Goal: Communication & Community: Answer question/provide support

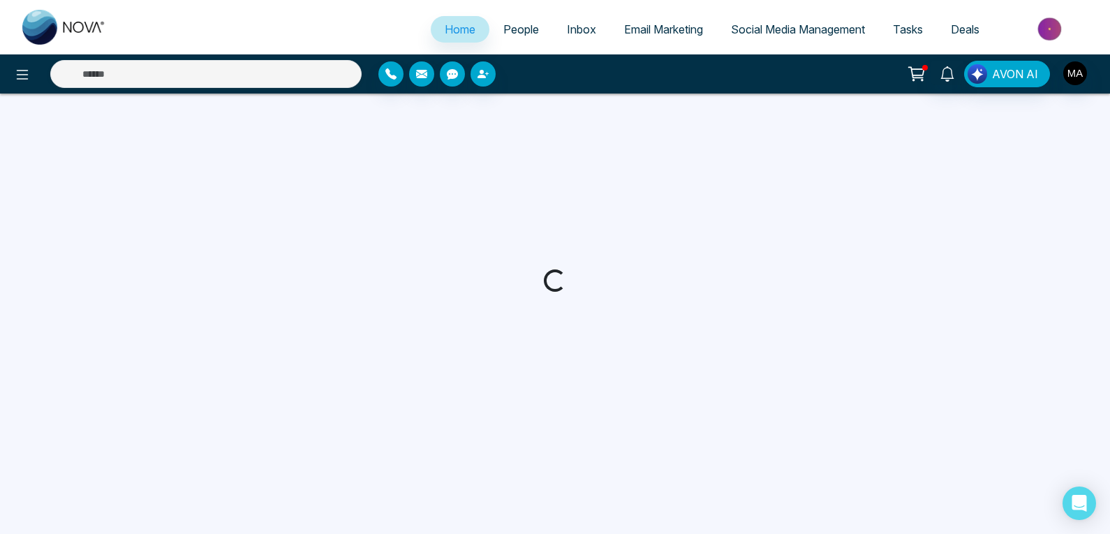
select select "*"
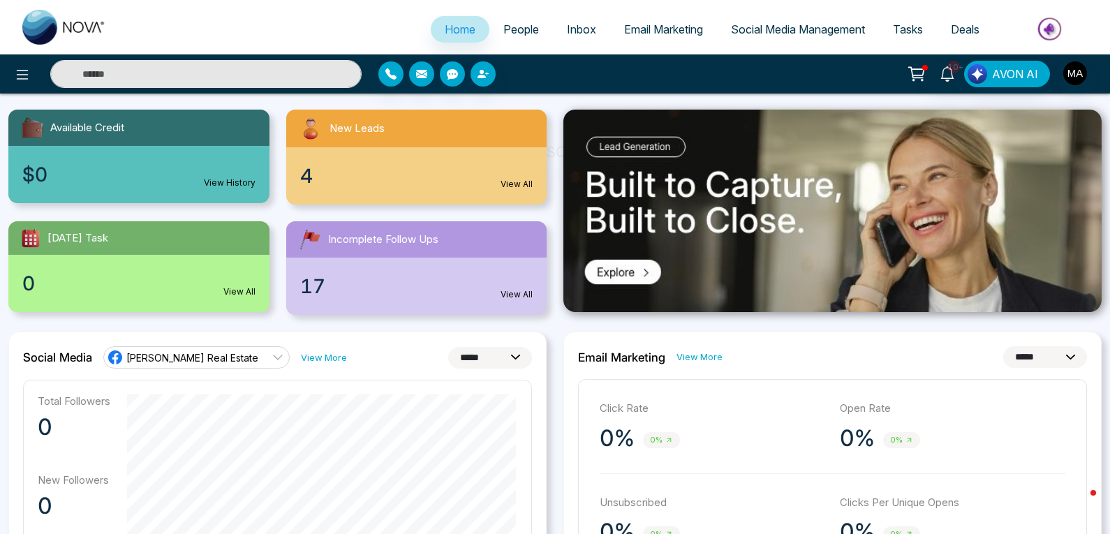
scroll to position [140, 0]
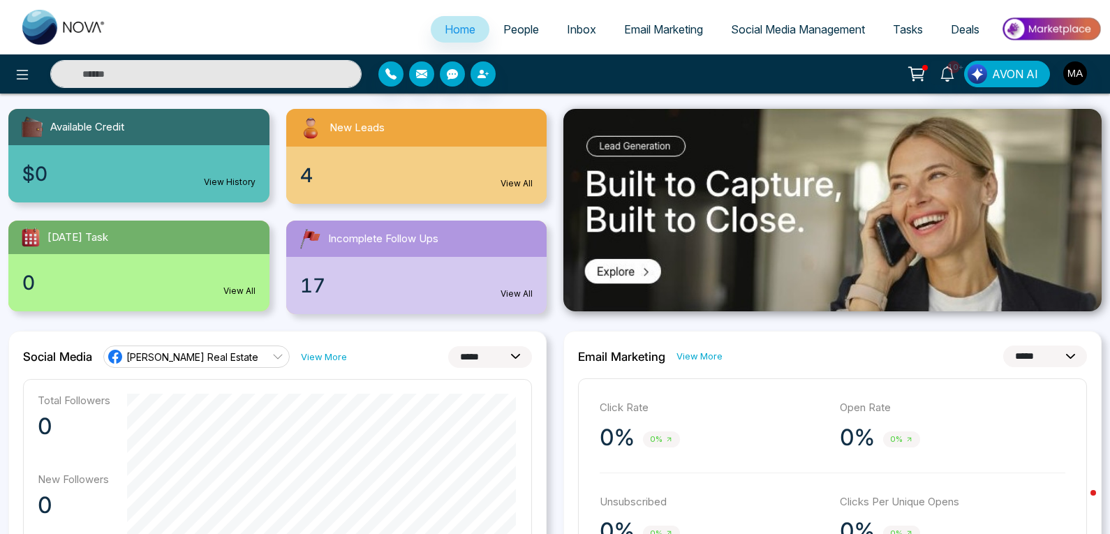
click at [322, 185] on div "4 View All" at bounding box center [416, 175] width 261 height 57
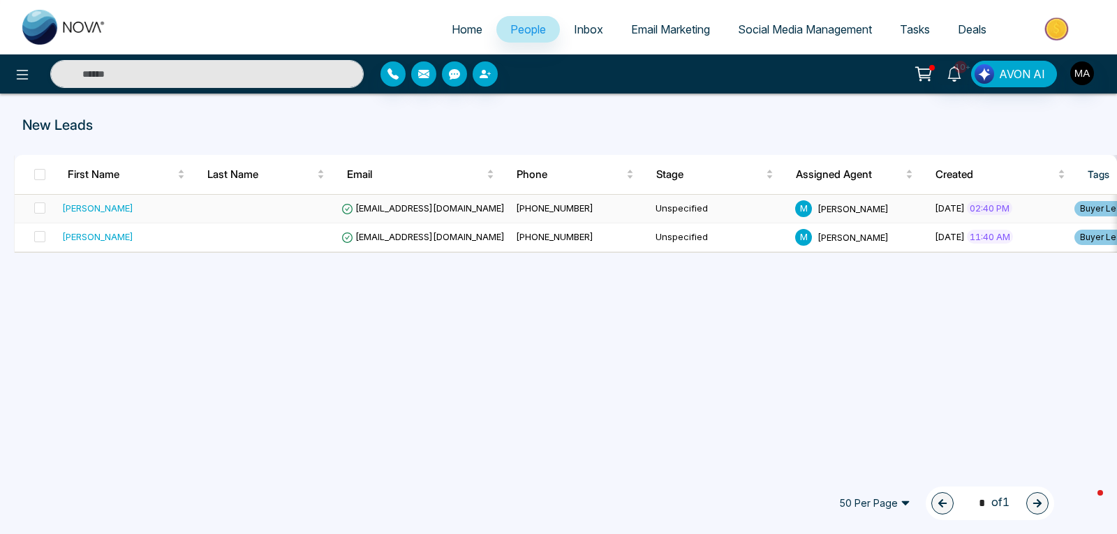
click at [388, 211] on span "[EMAIL_ADDRESS][DOMAIN_NAME]" at bounding box center [422, 207] width 163 height 11
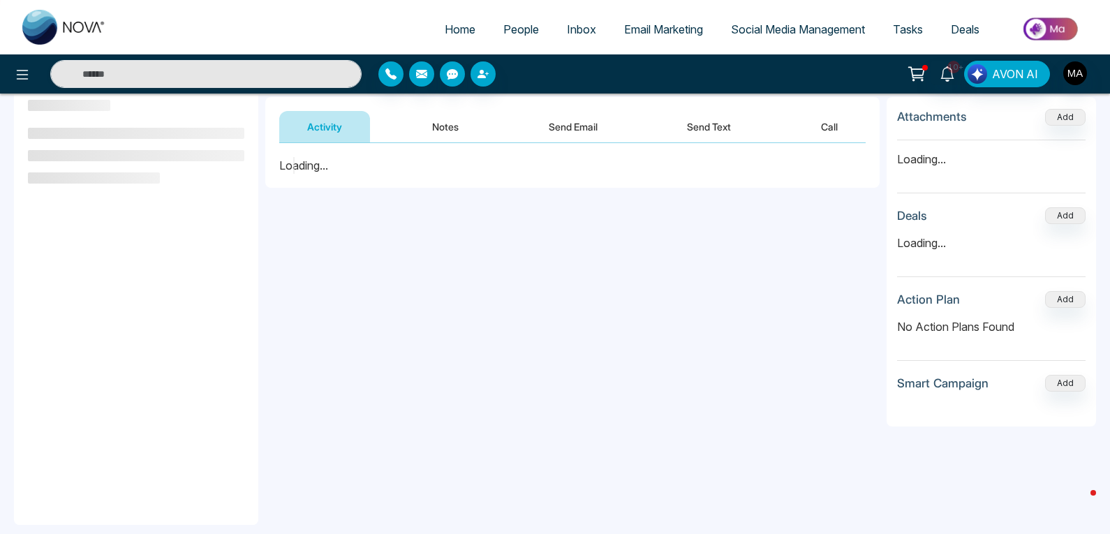
scroll to position [188, 0]
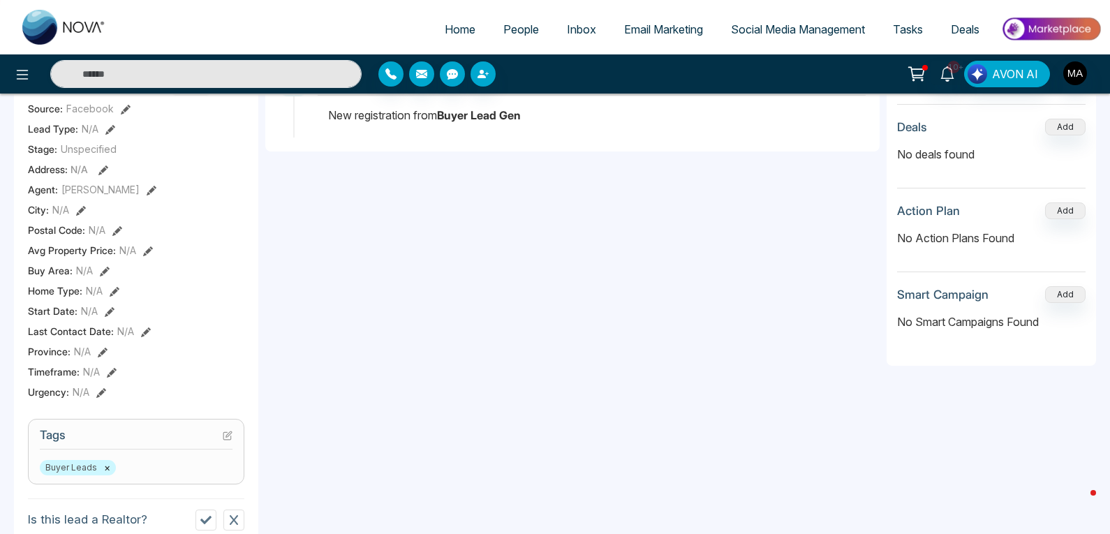
click at [403, 193] on div "**********" at bounding box center [572, 193] width 614 height 279
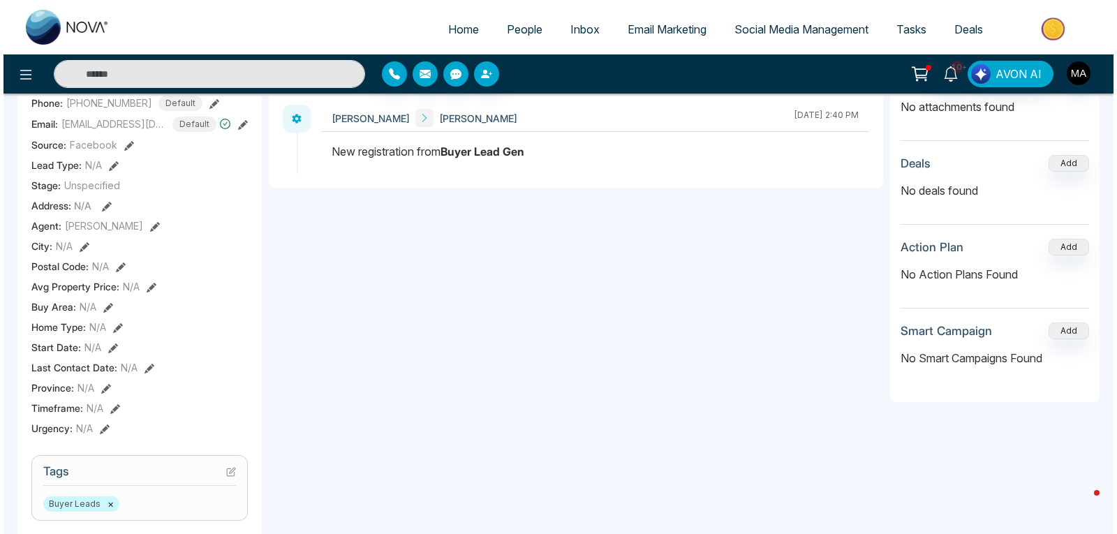
scroll to position [0, 270]
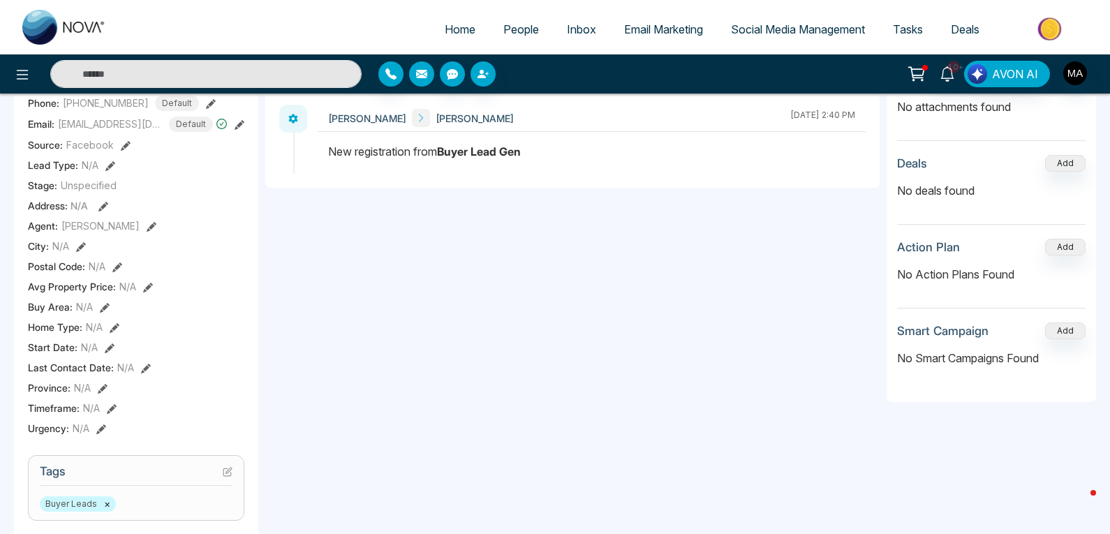
click at [425, 77] on icon "button" at bounding box center [421, 74] width 11 height 8
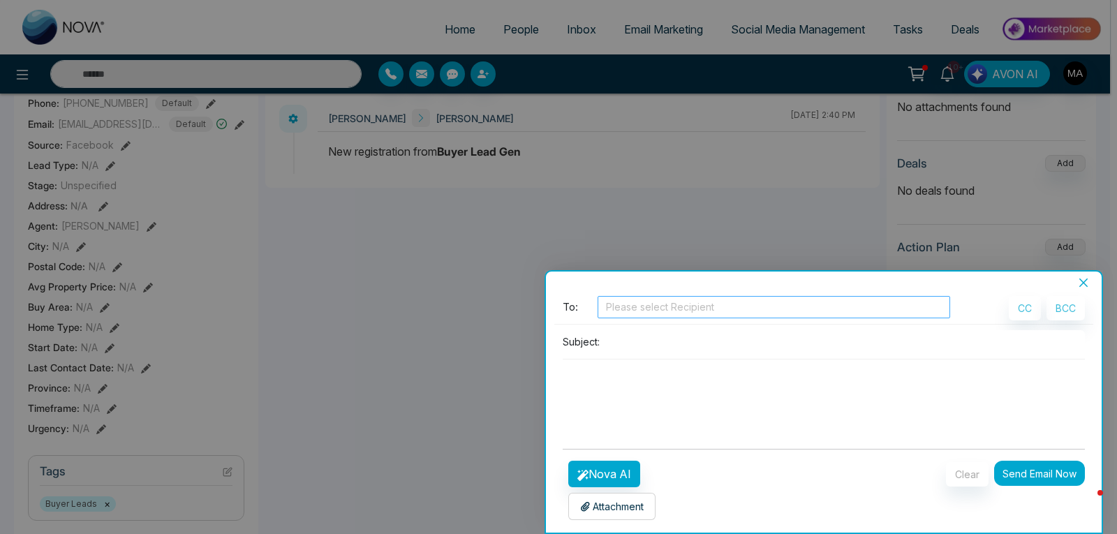
click at [644, 313] on div at bounding box center [774, 307] width 346 height 17
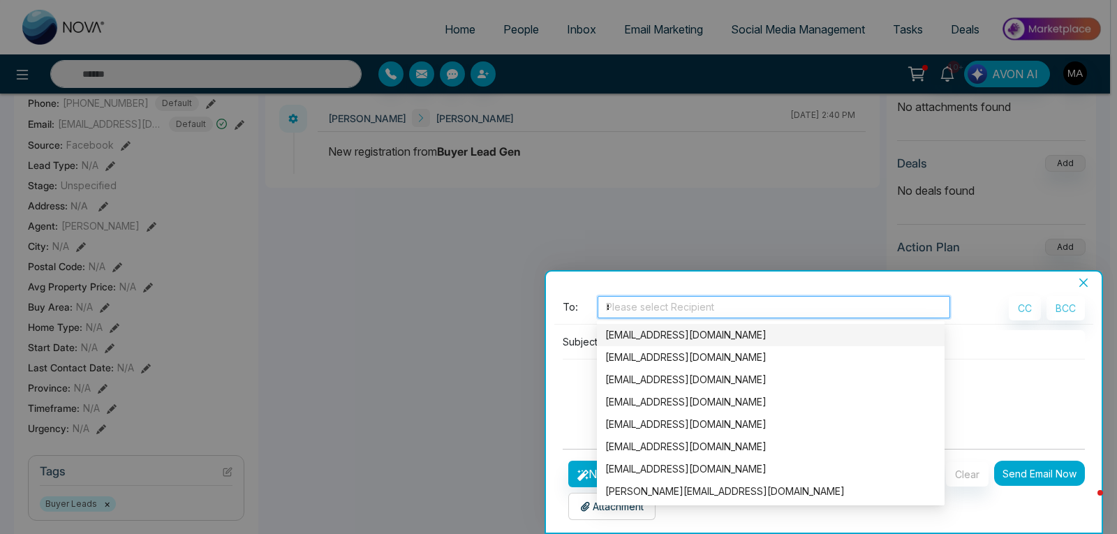
type input "**"
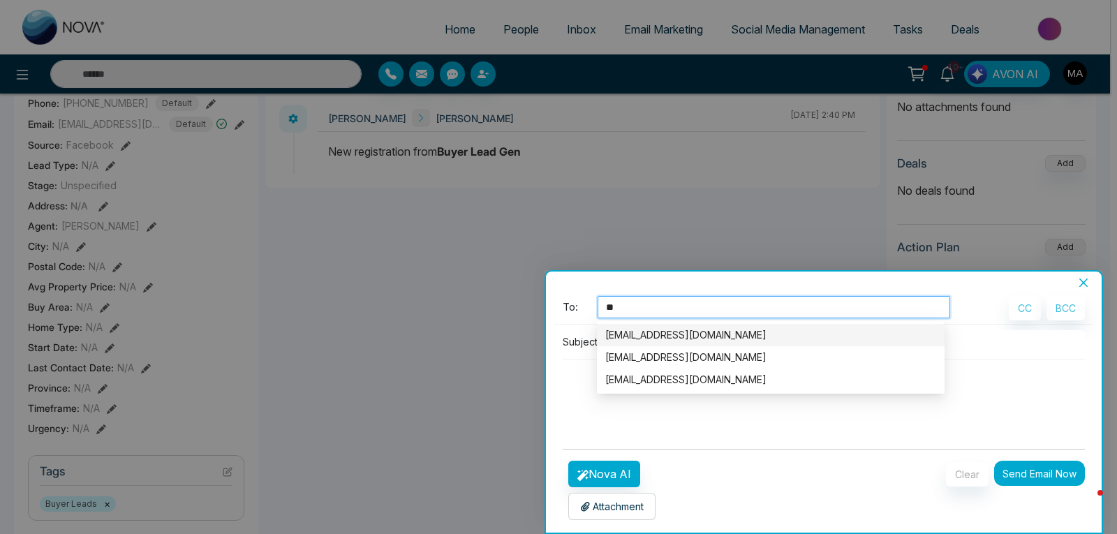
click at [689, 337] on div "[EMAIL_ADDRESS][DOMAIN_NAME]" at bounding box center [770, 334] width 331 height 15
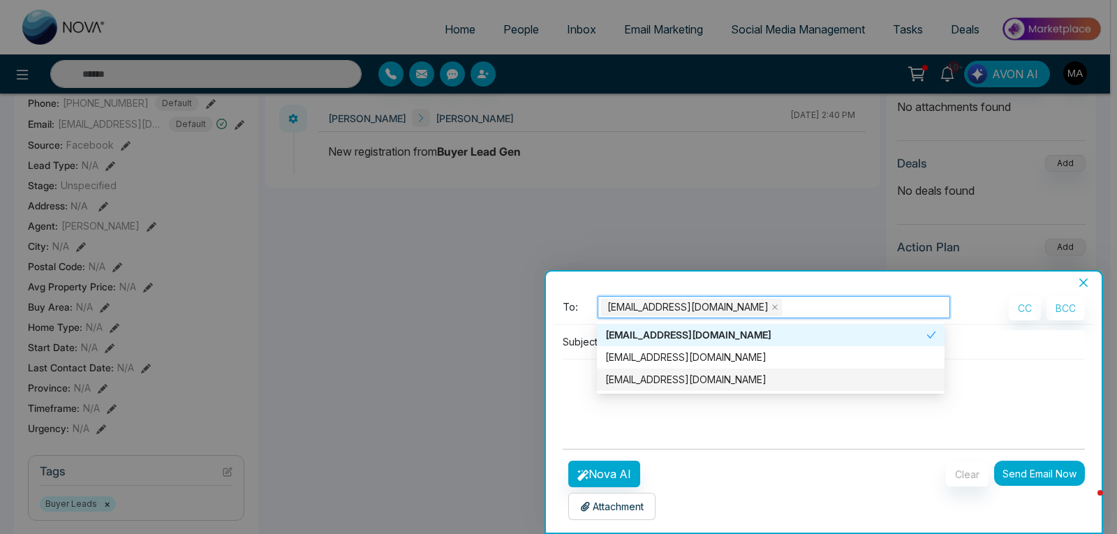
click at [815, 439] on form "**********" at bounding box center [824, 408] width 522 height 224
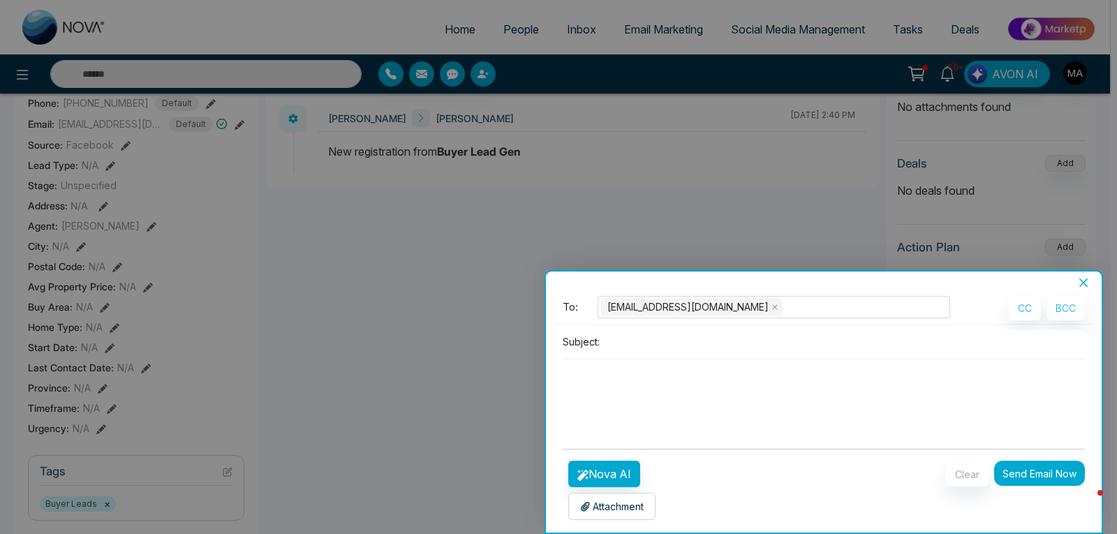
click at [806, 436] on div "Subject:" at bounding box center [823, 384] width 539 height 108
click at [628, 356] on div "Subject:" at bounding box center [823, 384] width 539 height 108
click at [627, 349] on input at bounding box center [845, 341] width 480 height 23
type input "**********"
click at [625, 389] on textarea at bounding box center [824, 393] width 522 height 67
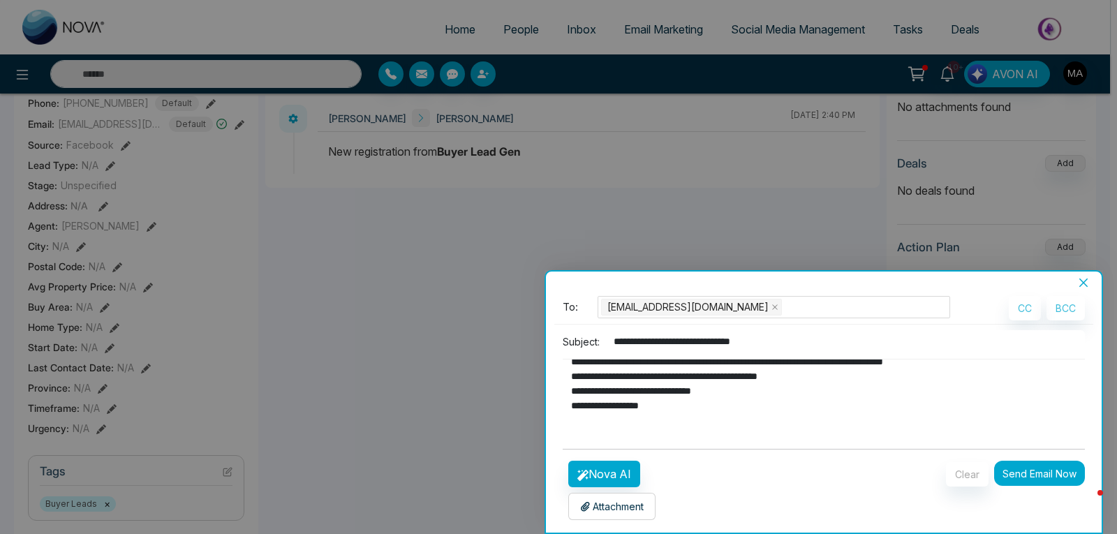
scroll to position [0, 0]
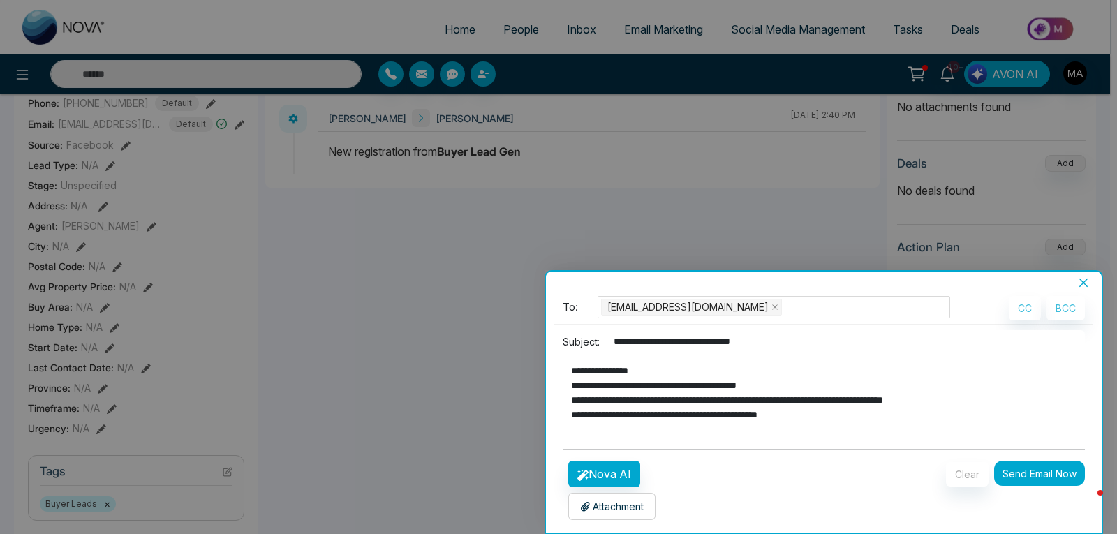
drag, startPoint x: 620, startPoint y: 386, endPoint x: 552, endPoint y: 341, distance: 82.1
click at [552, 341] on div "**********" at bounding box center [824, 411] width 556 height 244
paste textarea "**********"
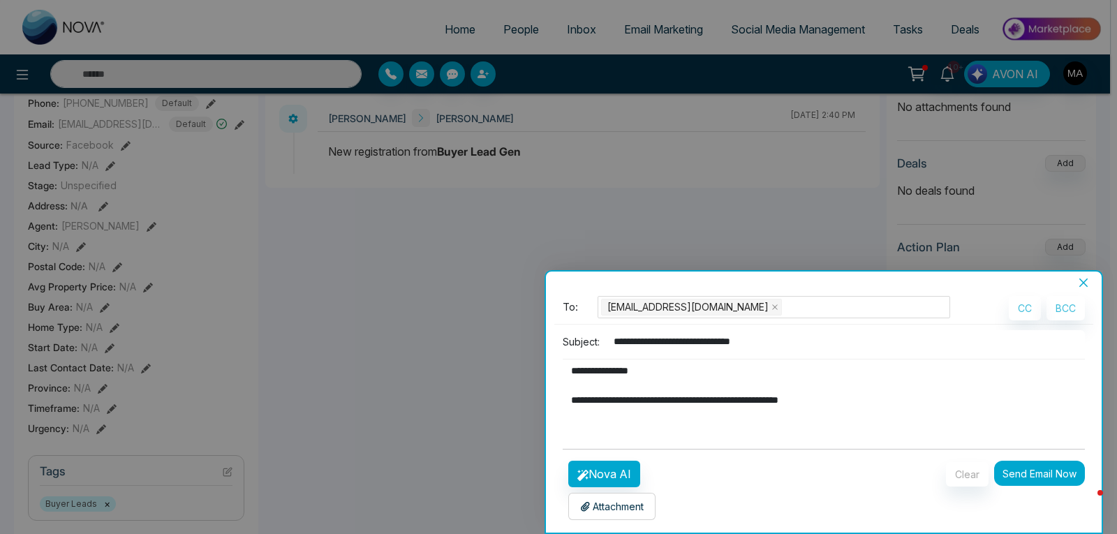
click at [626, 420] on textarea "**********" at bounding box center [820, 393] width 515 height 67
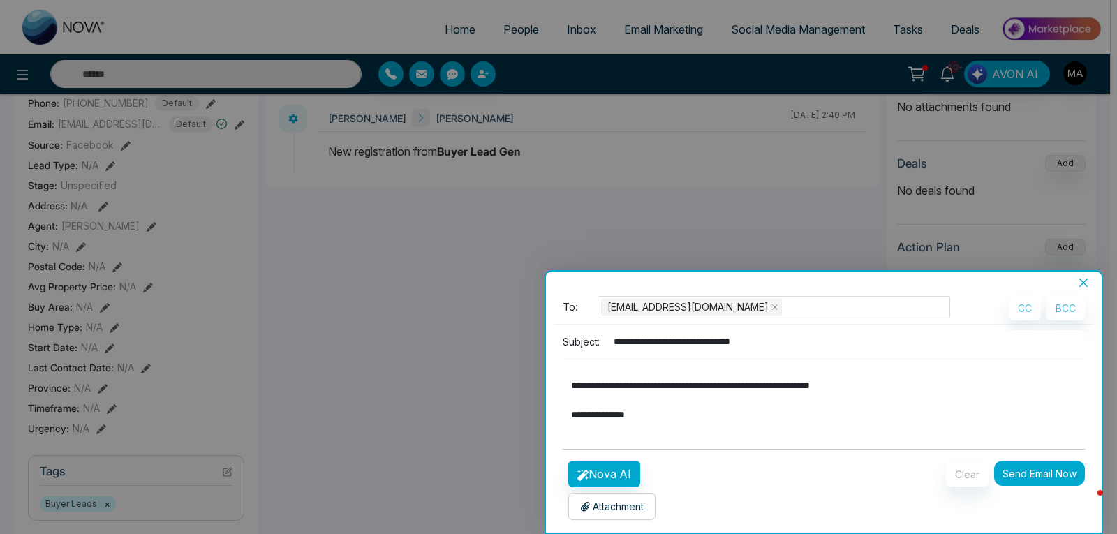
scroll to position [288, 0]
type textarea "**********"
click at [1047, 477] on button "Send Email Now" at bounding box center [1039, 473] width 91 height 25
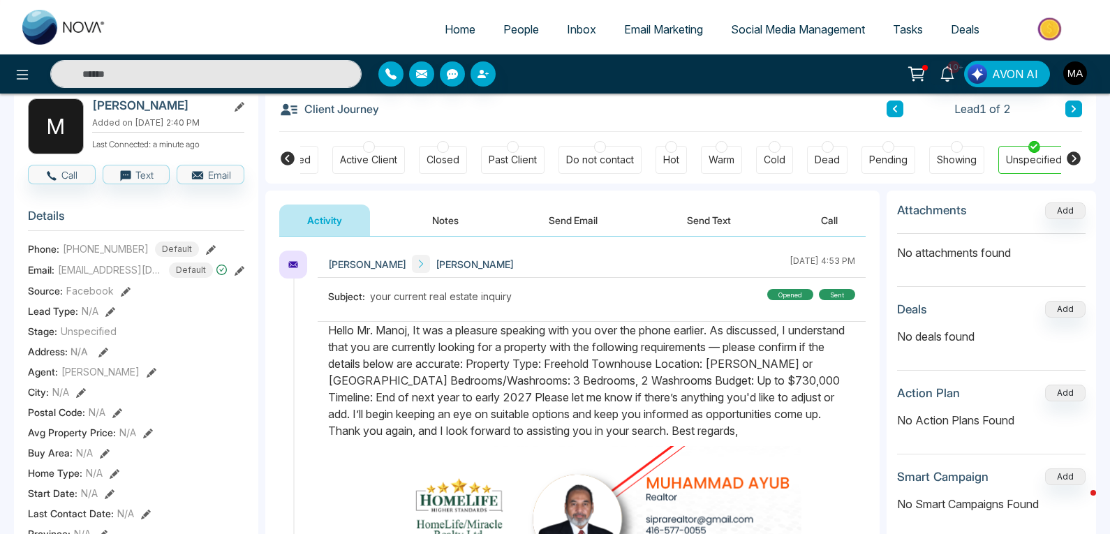
scroll to position [0, 0]
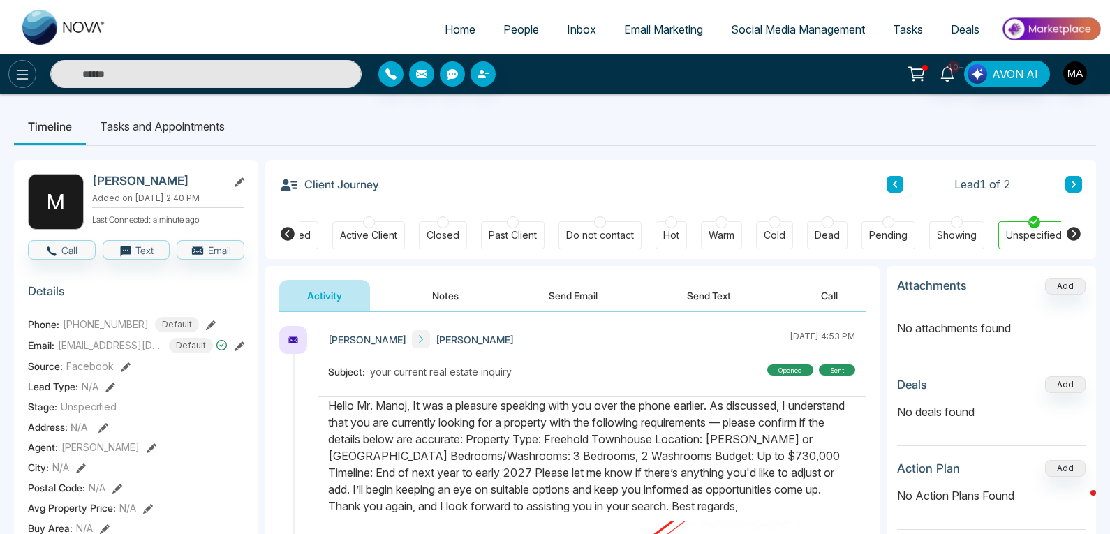
click at [20, 82] on icon at bounding box center [22, 74] width 17 height 17
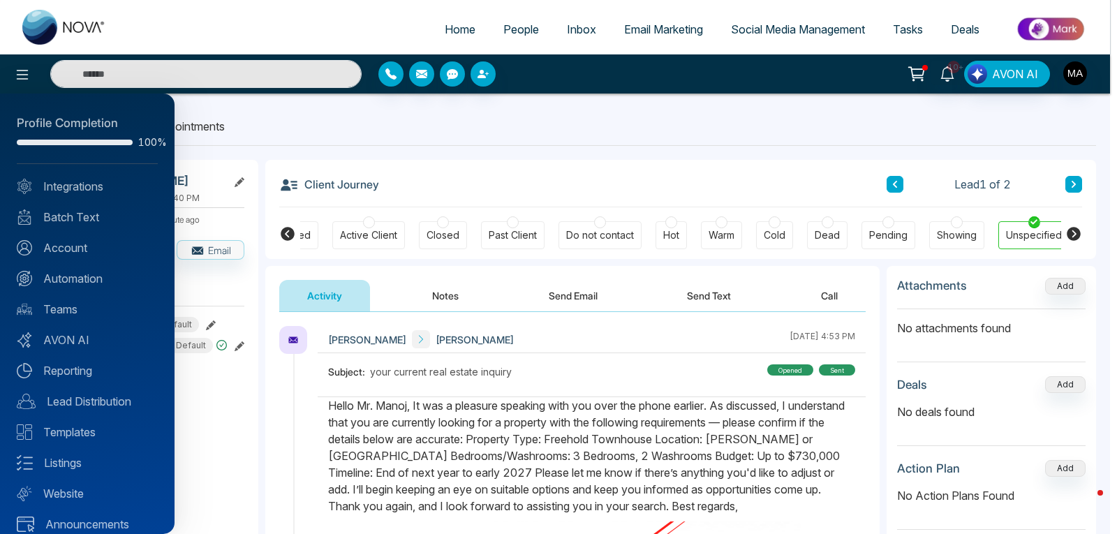
click at [363, 119] on div at bounding box center [558, 267] width 1117 height 534
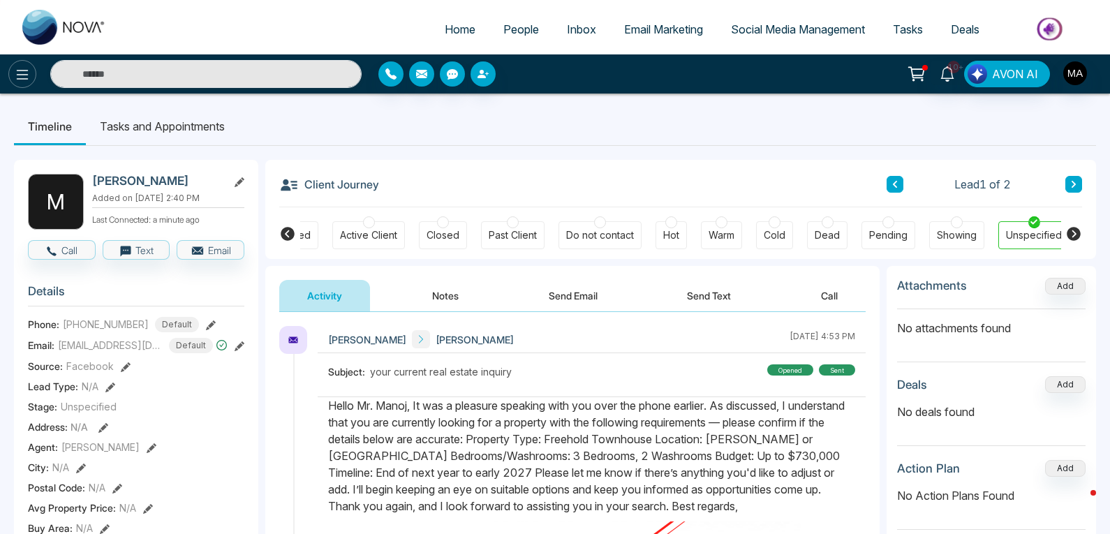
click at [26, 78] on icon at bounding box center [22, 74] width 17 height 17
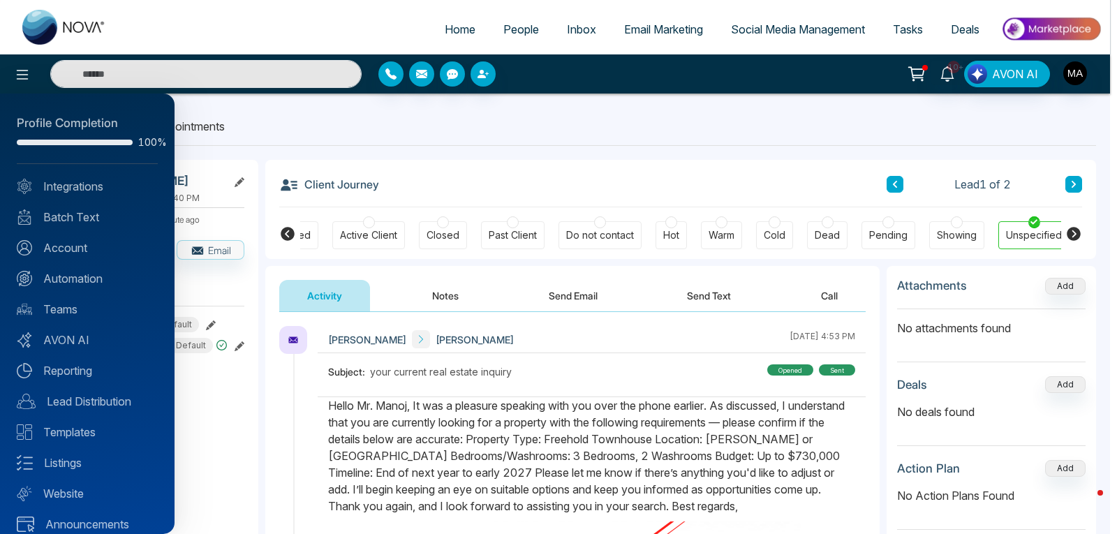
click at [497, 135] on div at bounding box center [558, 267] width 1117 height 534
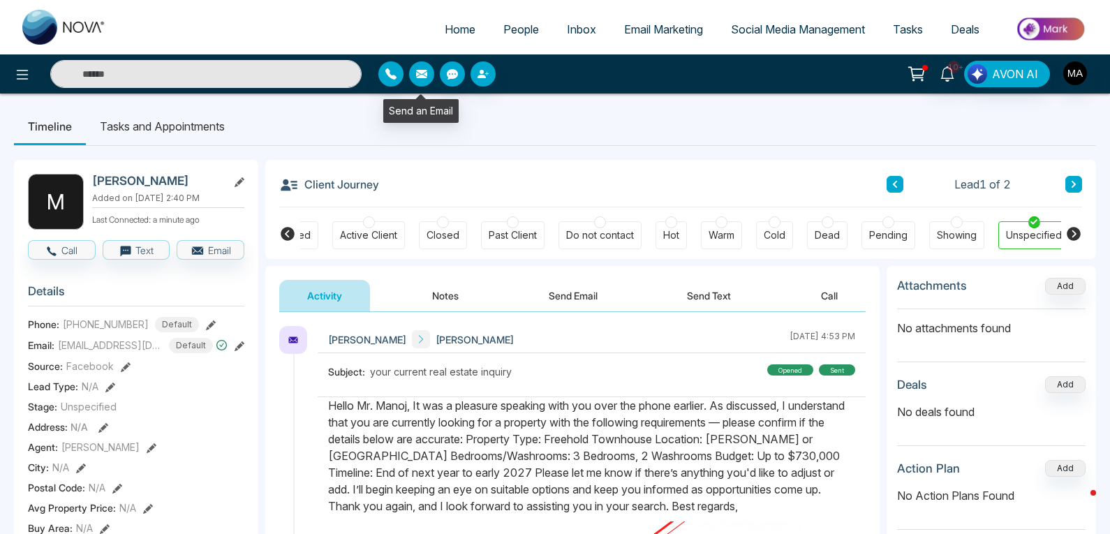
click at [421, 73] on icon "button" at bounding box center [421, 74] width 11 height 8
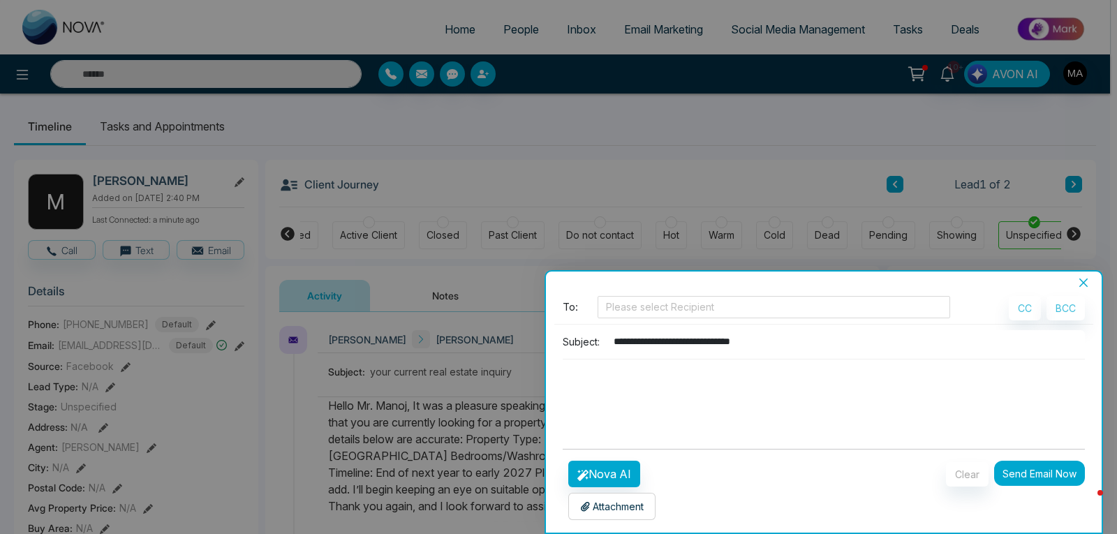
click at [1074, 275] on div "Batch Email" at bounding box center [824, 280] width 556 height 17
click at [1086, 283] on icon "close" at bounding box center [1083, 282] width 11 height 11
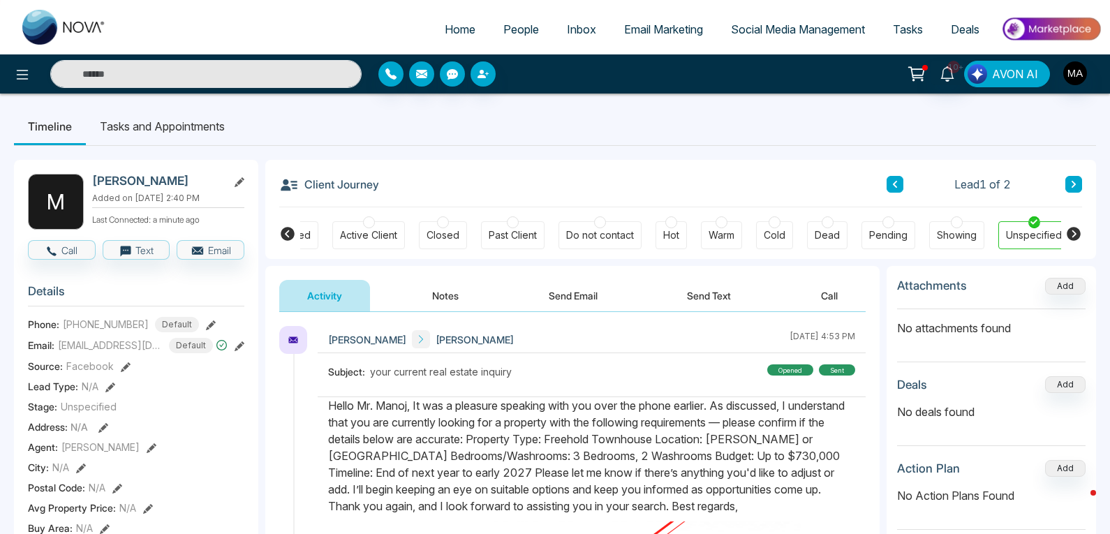
click at [1032, 84] on button "AVON AI" at bounding box center [1007, 74] width 86 height 27
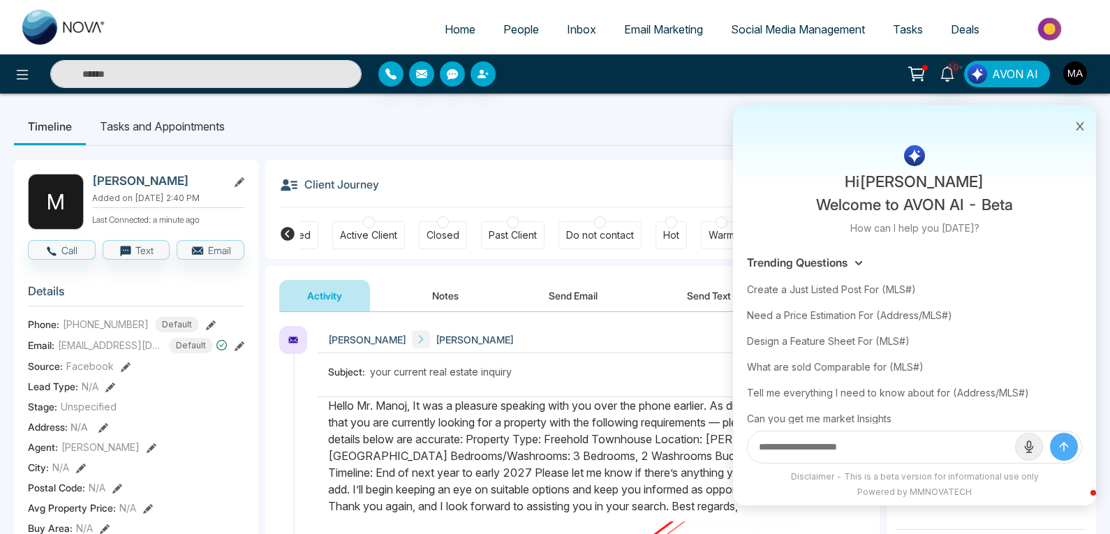
click at [1032, 84] on button "AVON AI" at bounding box center [1007, 74] width 86 height 27
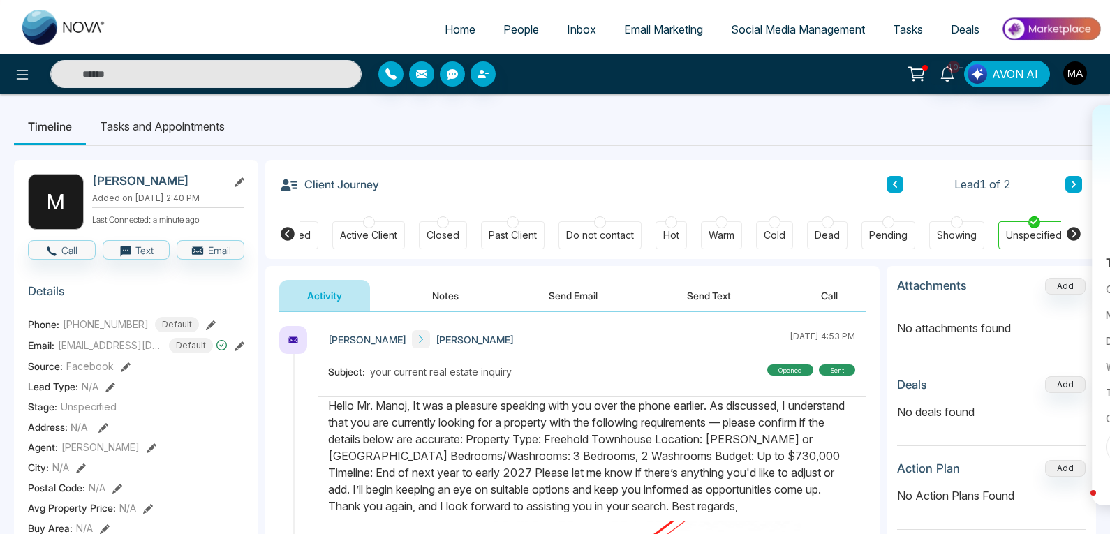
click at [1066, 77] on img "button" at bounding box center [1075, 73] width 24 height 24
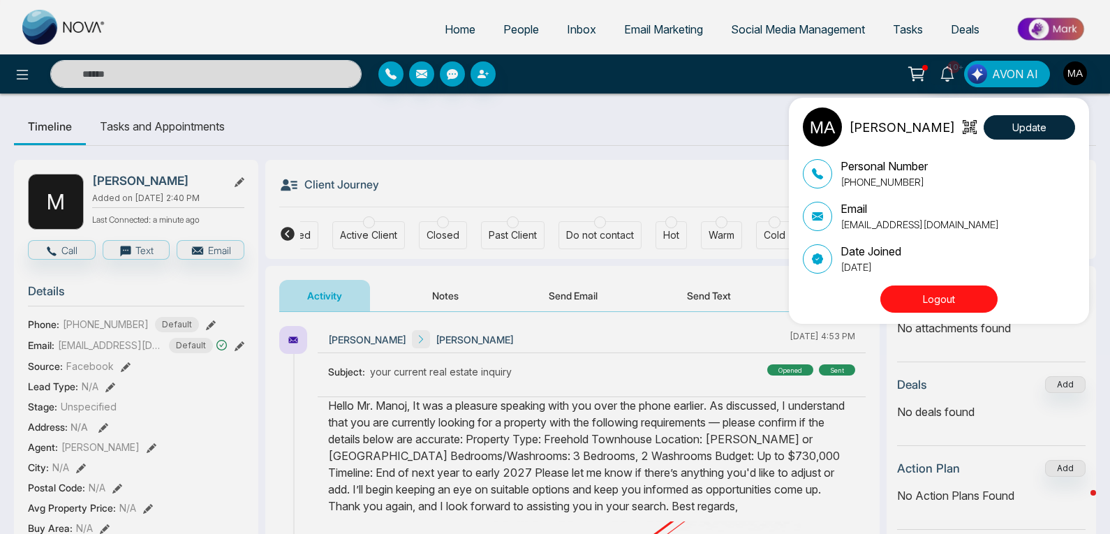
click at [1066, 78] on div "[PERSON_NAME] Update Personal Number [PHONE_NUMBER] Email [EMAIL_ADDRESS][DOMAI…" at bounding box center [555, 267] width 1110 height 534
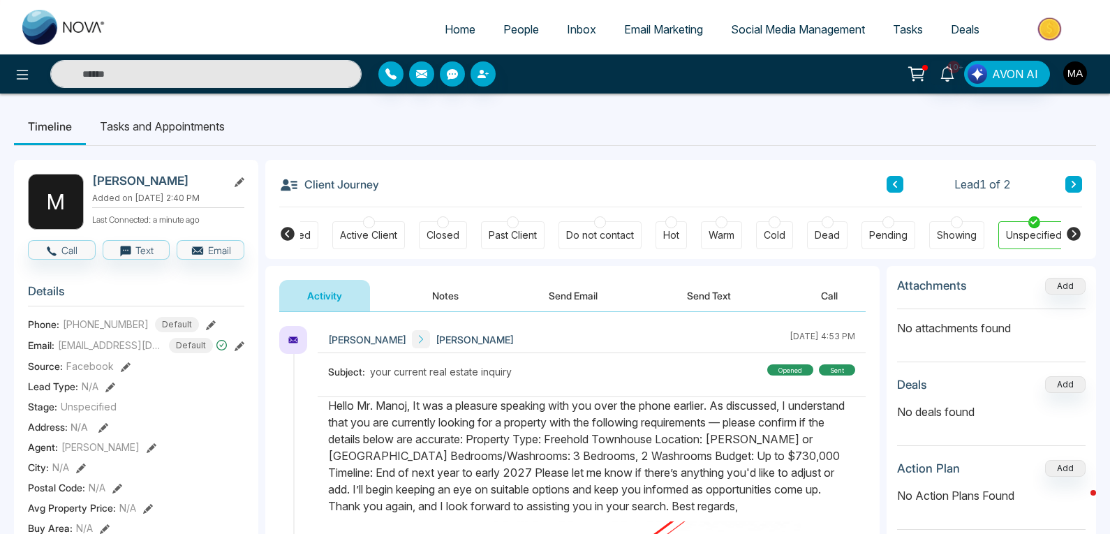
click at [1066, 78] on img "button" at bounding box center [1075, 73] width 24 height 24
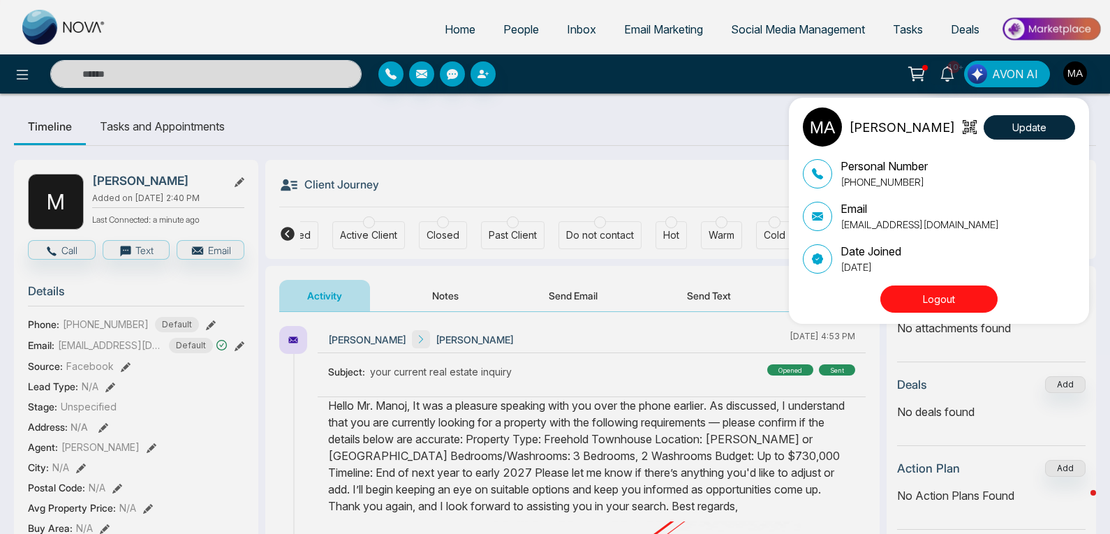
click at [448, 28] on div "[PERSON_NAME] Update Personal Number [PHONE_NUMBER] Email [EMAIL_ADDRESS][DOMAI…" at bounding box center [555, 267] width 1110 height 534
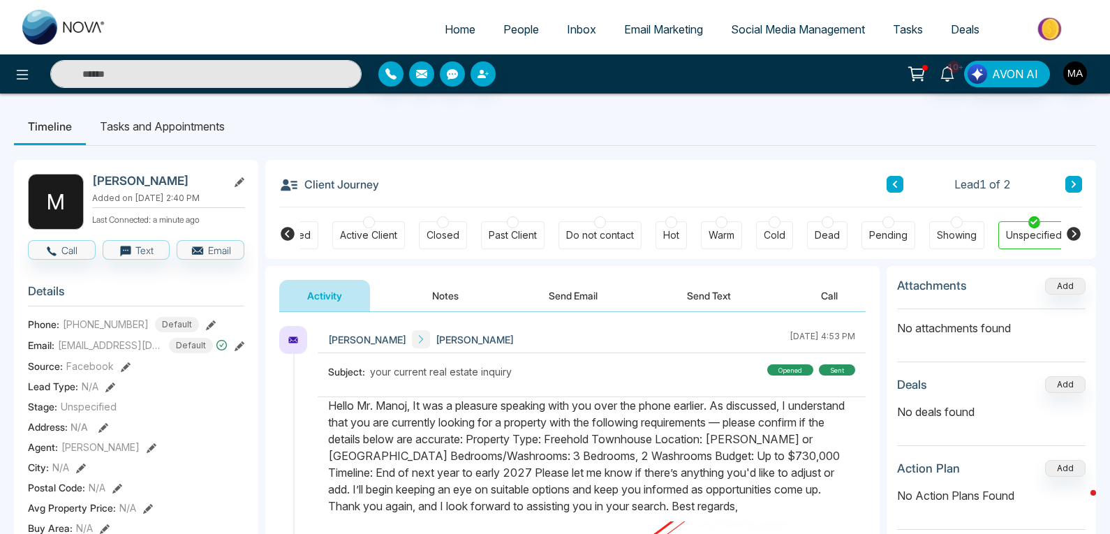
click at [445, 29] on span "Home" at bounding box center [460, 29] width 31 height 14
select select "*"
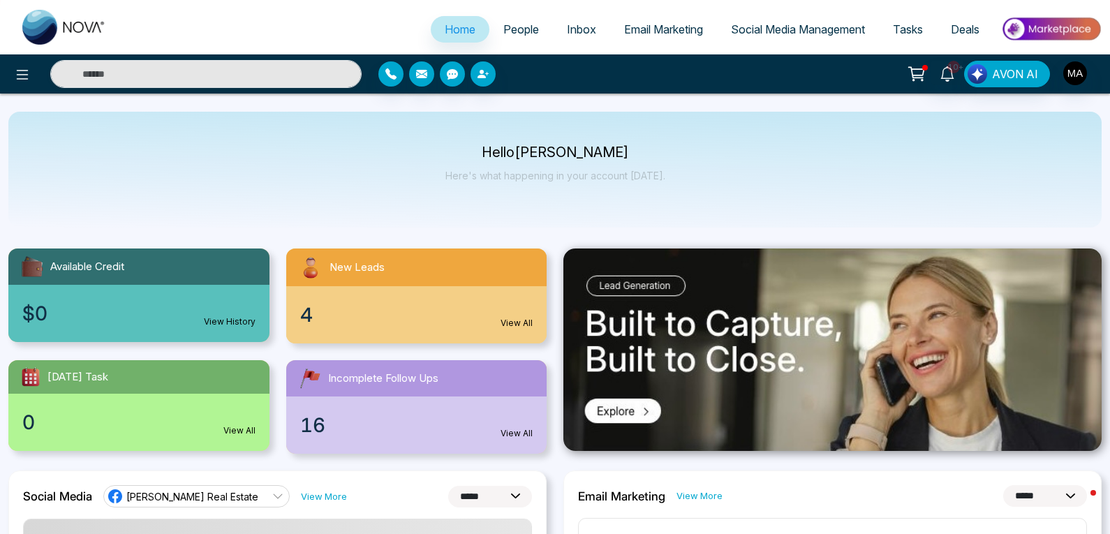
click at [355, 318] on div "4 View All" at bounding box center [416, 314] width 261 height 57
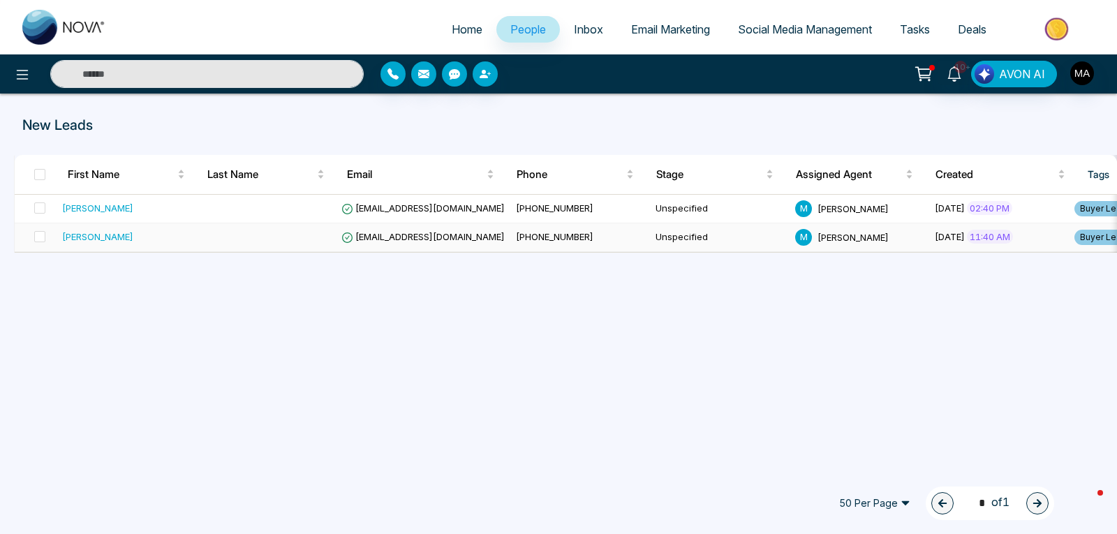
click at [133, 235] on div "[PERSON_NAME]" at bounding box center [97, 237] width 71 height 14
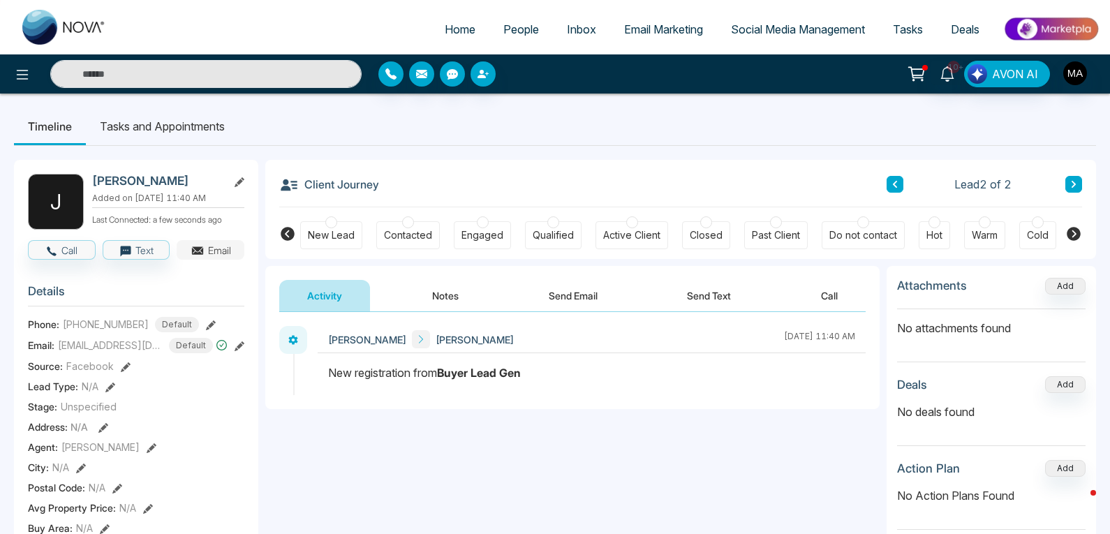
click at [222, 258] on button "Email" at bounding box center [211, 250] width 68 height 20
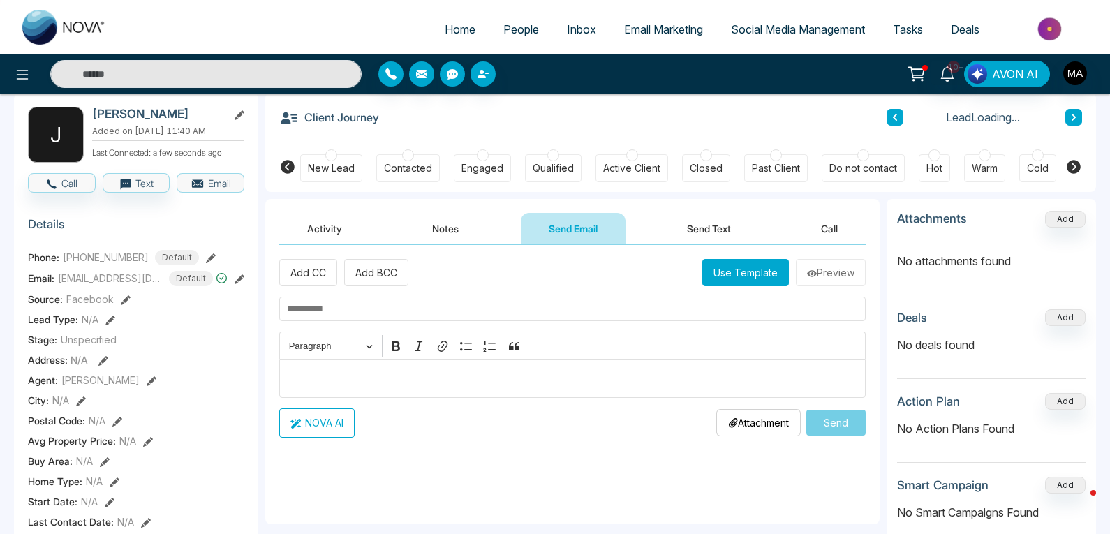
scroll to position [140, 0]
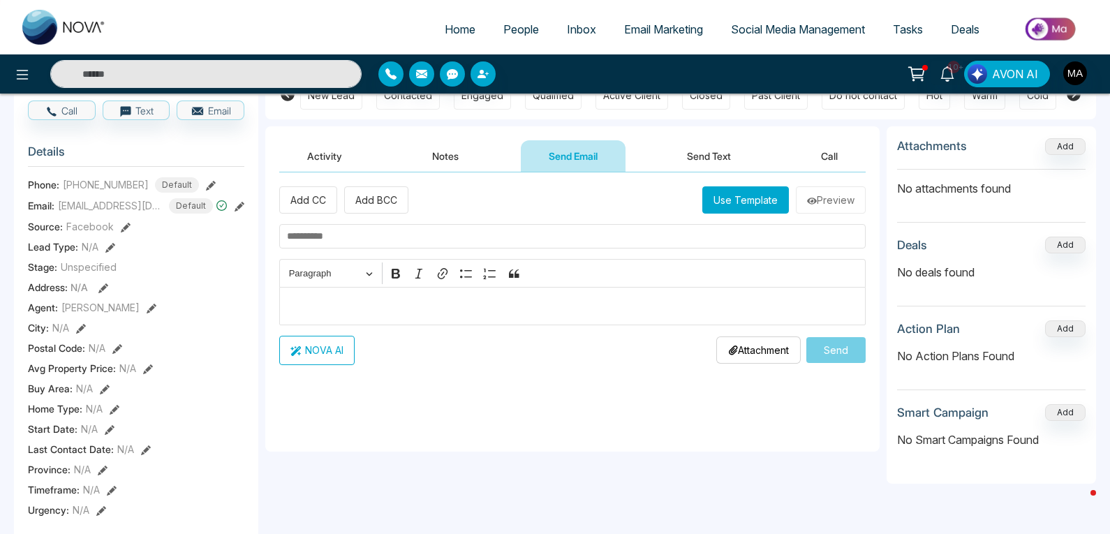
click at [325, 302] on p "Editor editing area: main" at bounding box center [573, 305] width 572 height 17
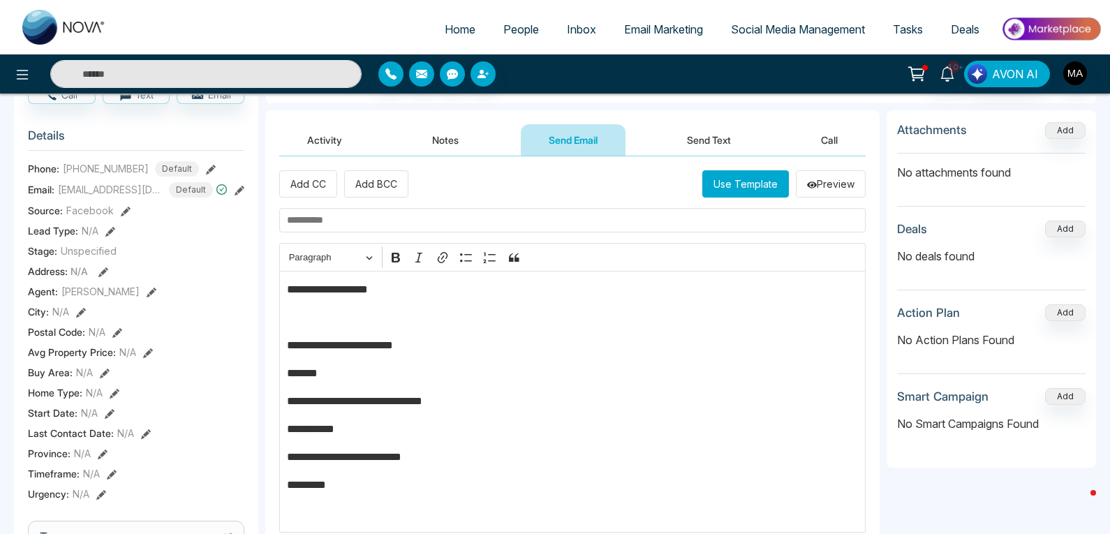
scroll to position [184, 0]
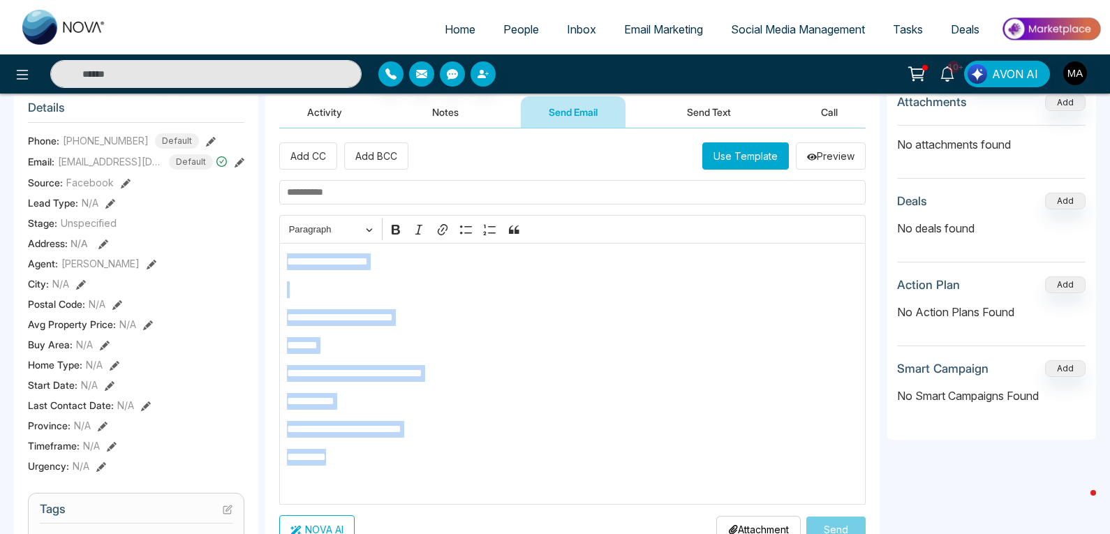
drag, startPoint x: 344, startPoint y: 455, endPoint x: 283, endPoint y: 265, distance: 199.8
click at [283, 265] on div "**********" at bounding box center [572, 374] width 586 height 262
click at [311, 290] on p "Editor editing area: main" at bounding box center [573, 289] width 572 height 17
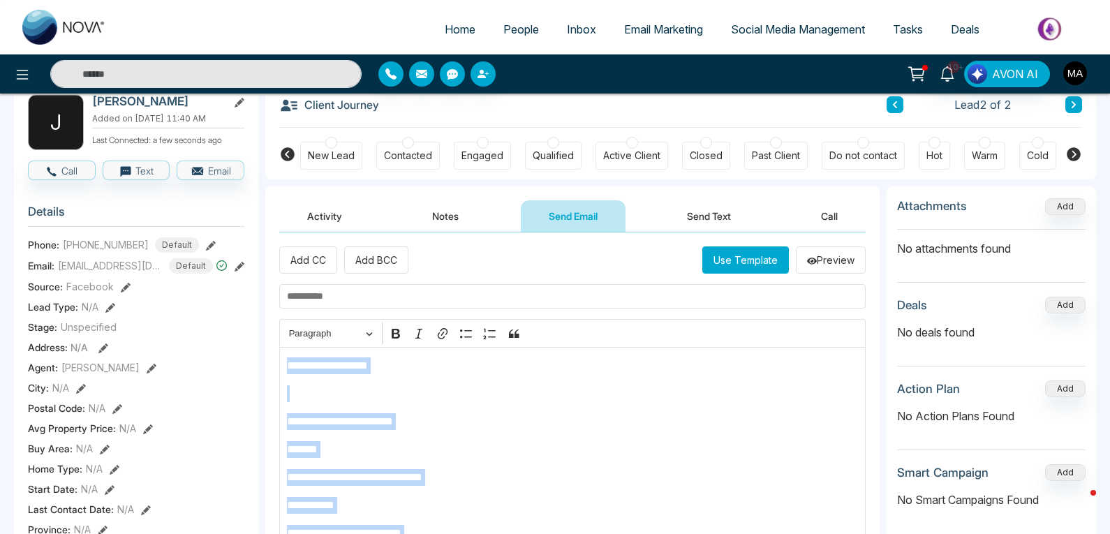
scroll to position [114, 0]
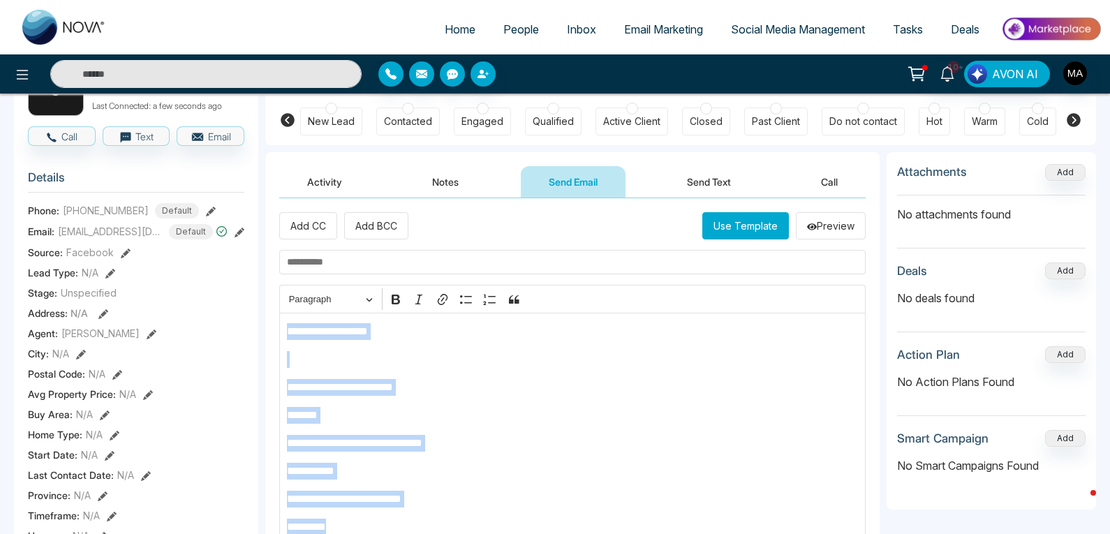
click at [332, 364] on p "Editor editing area: main" at bounding box center [573, 359] width 572 height 17
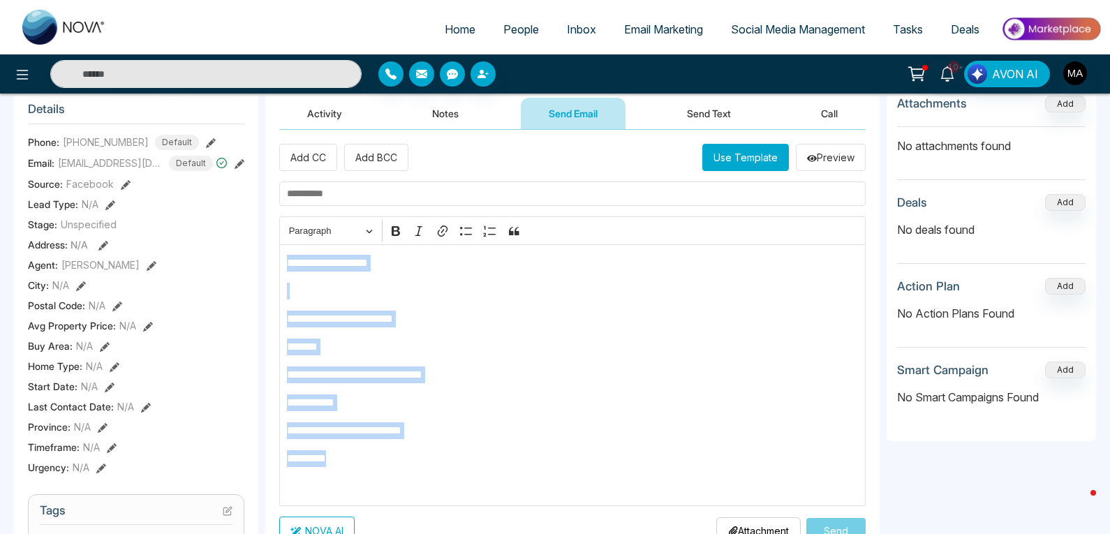
scroll to position [184, 0]
click at [352, 460] on p "*********" at bounding box center [573, 457] width 572 height 17
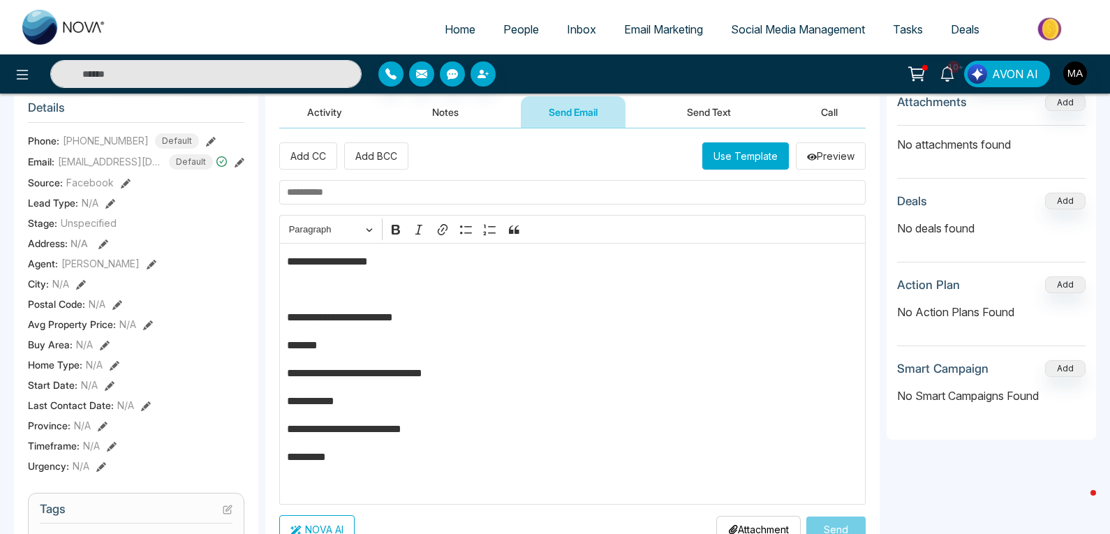
click at [362, 459] on p "*********" at bounding box center [573, 457] width 572 height 17
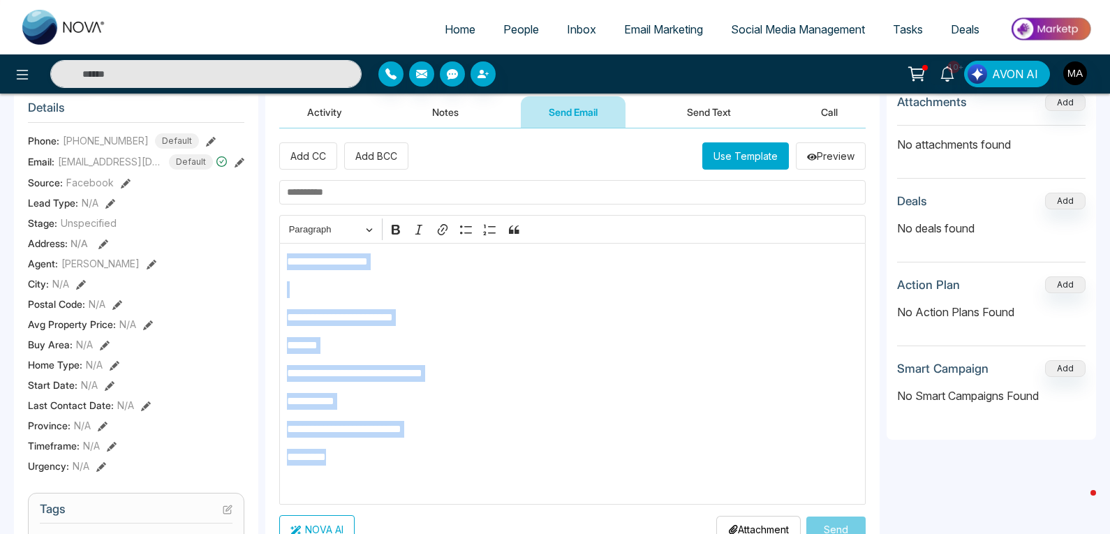
drag, startPoint x: 366, startPoint y: 460, endPoint x: 288, endPoint y: 262, distance: 212.9
click at [288, 262] on div "**********" at bounding box center [572, 374] width 586 height 262
drag, startPoint x: 360, startPoint y: 467, endPoint x: 283, endPoint y: 254, distance: 226.1
click at [283, 254] on div "**********" at bounding box center [572, 374] width 586 height 262
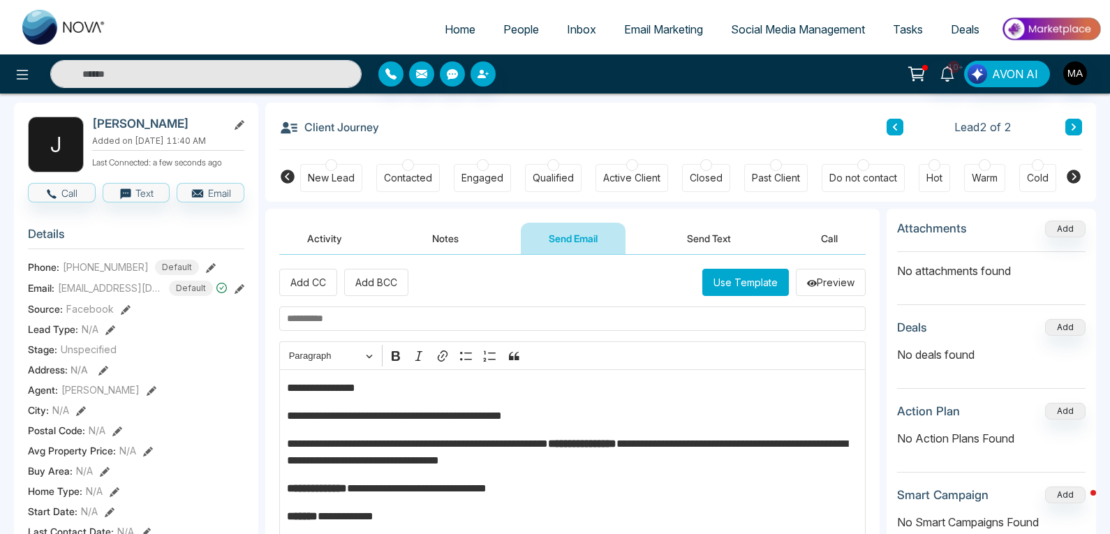
scroll to position [91, 0]
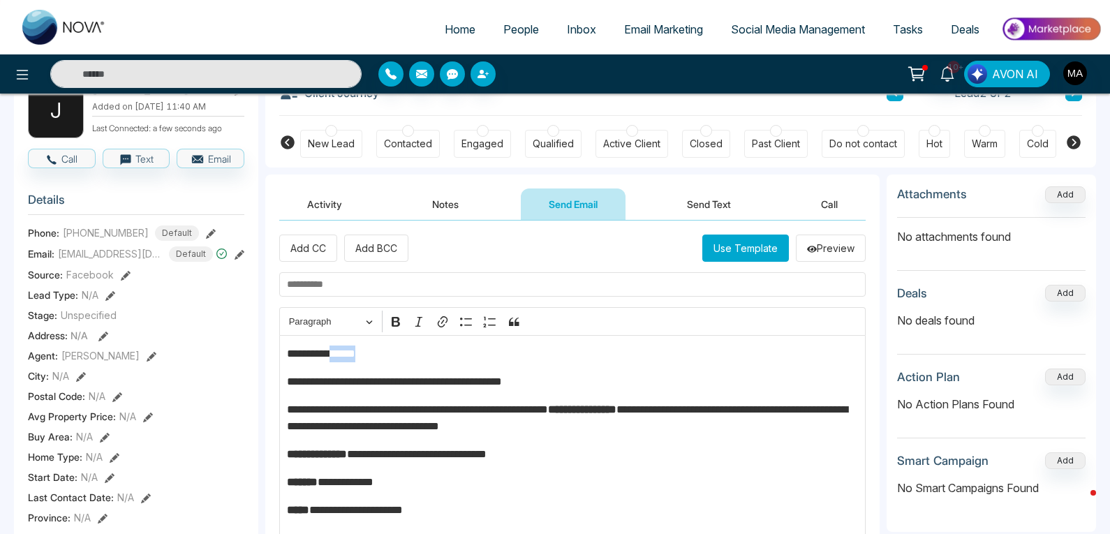
drag, startPoint x: 376, startPoint y: 357, endPoint x: 337, endPoint y: 351, distance: 38.9
click at [337, 351] on p "**********" at bounding box center [573, 354] width 572 height 17
drag, startPoint x: 384, startPoint y: 355, endPoint x: 335, endPoint y: 355, distance: 48.9
click at [335, 355] on p "**********" at bounding box center [573, 354] width 572 height 17
click at [518, 350] on p "**********" at bounding box center [573, 354] width 572 height 17
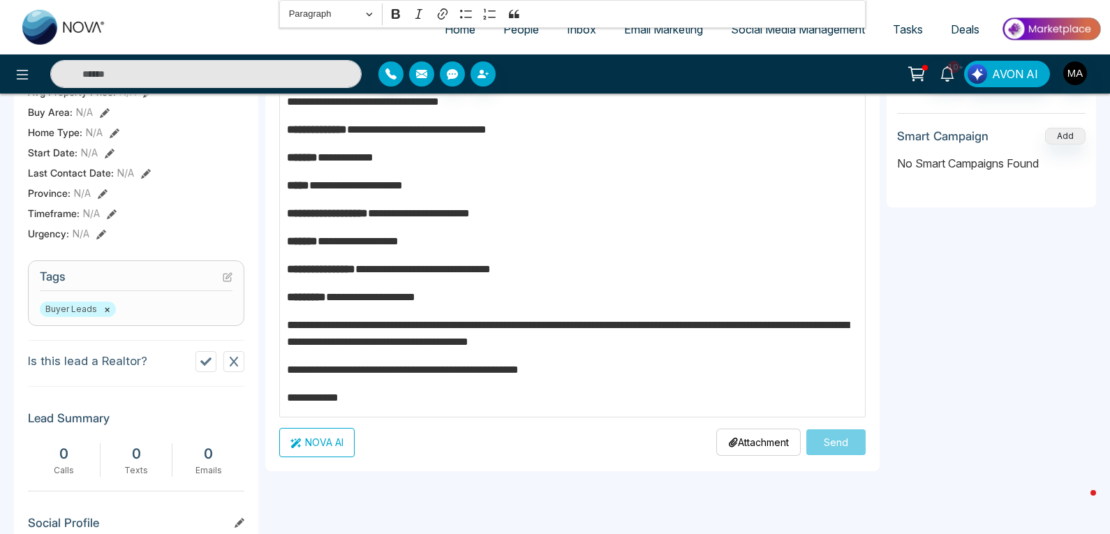
scroll to position [441, 0]
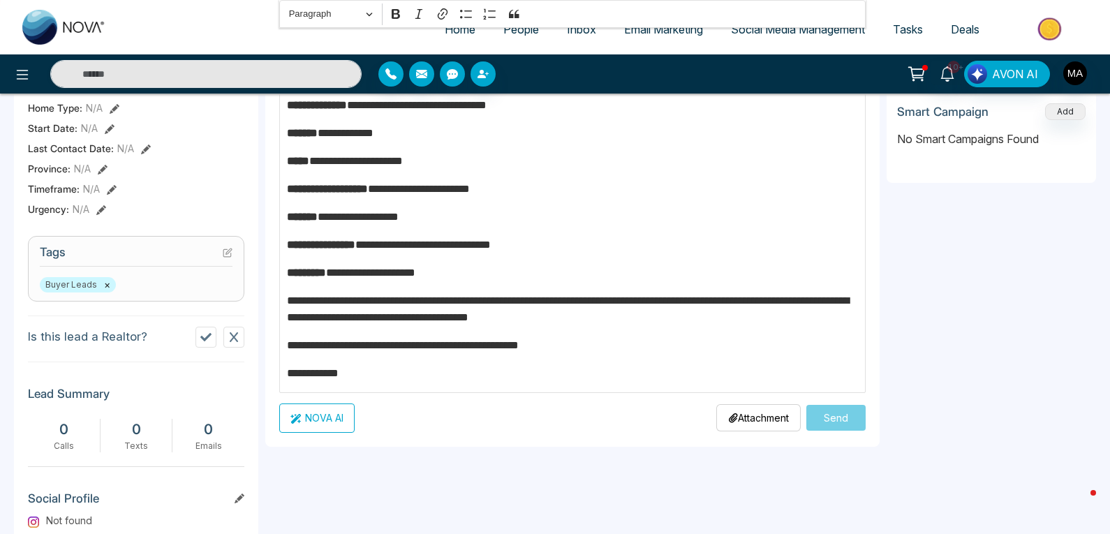
click at [381, 378] on p "**********" at bounding box center [573, 373] width 572 height 17
click at [378, 372] on p "**********" at bounding box center [573, 373] width 572 height 17
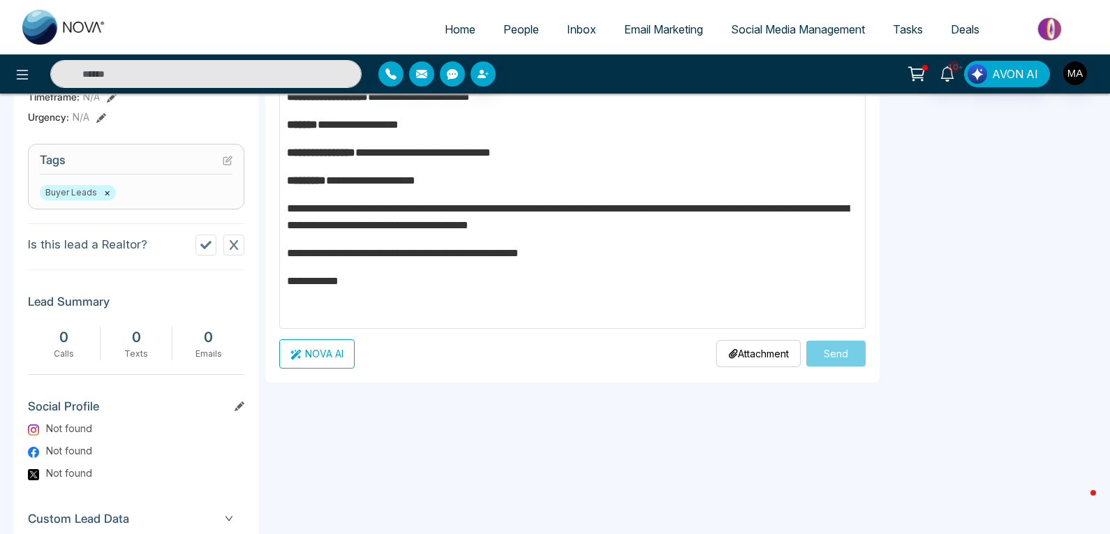
scroll to position [529, 0]
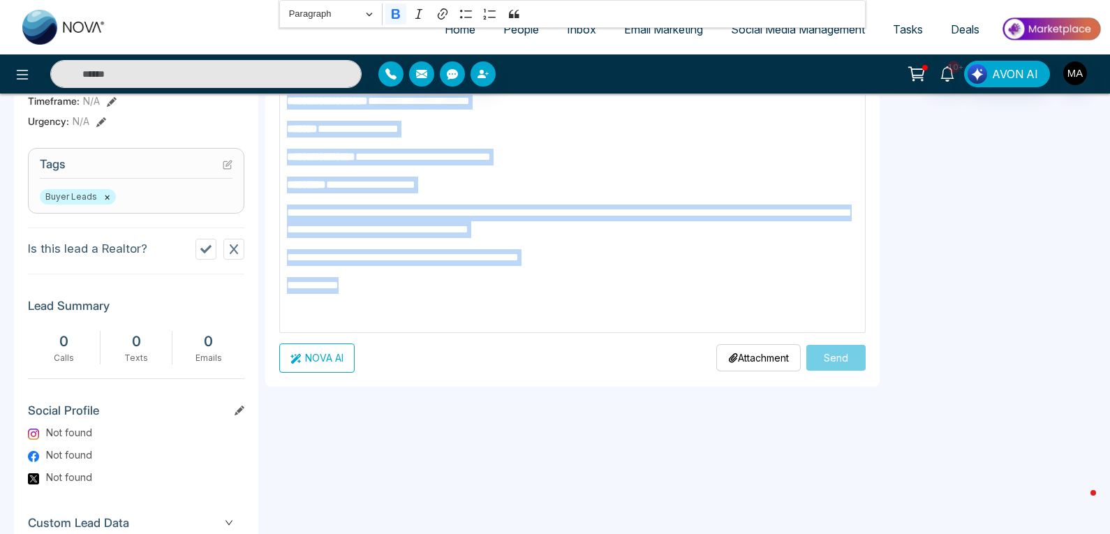
drag, startPoint x: 341, startPoint y: 281, endPoint x: 276, endPoint y: 102, distance: 189.9
click at [276, 102] on div "**********" at bounding box center [572, 85] width 614 height 603
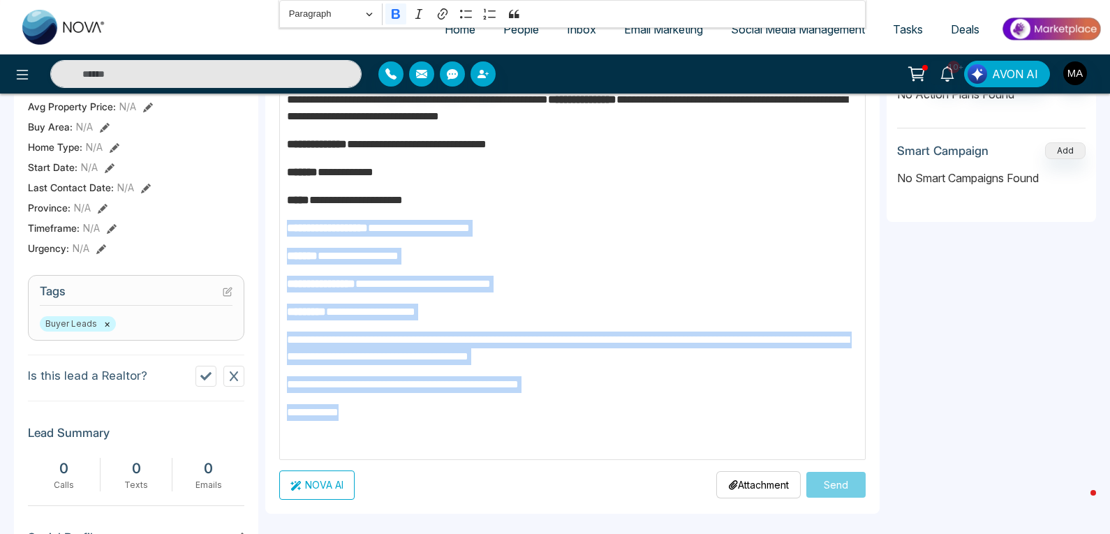
scroll to position [319, 0]
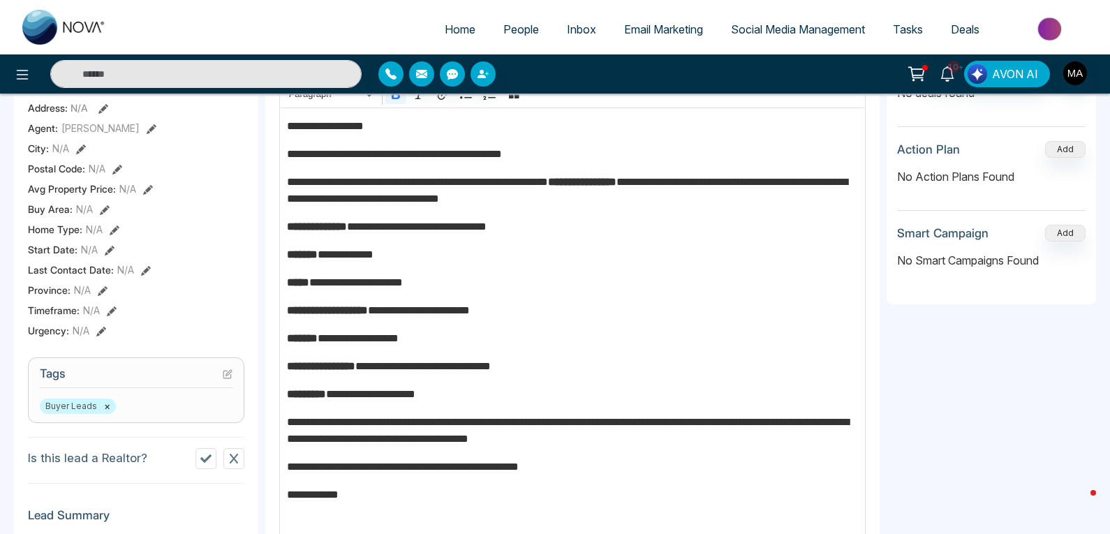
click at [497, 290] on p "**********" at bounding box center [573, 282] width 572 height 17
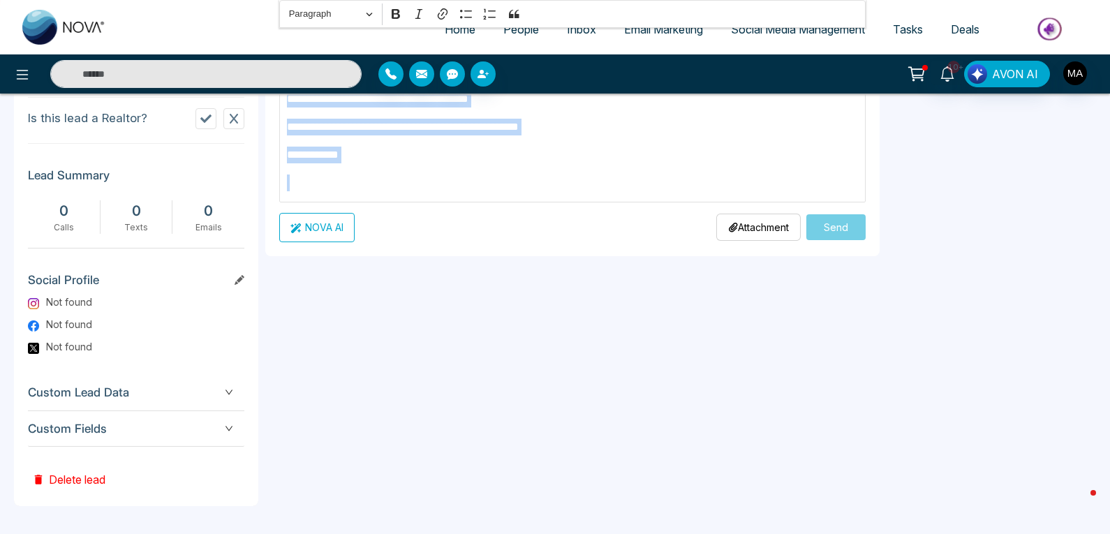
scroll to position [668, 0]
drag, startPoint x: 288, startPoint y: 406, endPoint x: 445, endPoint y: 165, distance: 287.0
copy div "**********"
drag, startPoint x: 434, startPoint y: 158, endPoint x: 436, endPoint y: 144, distance: 14.8
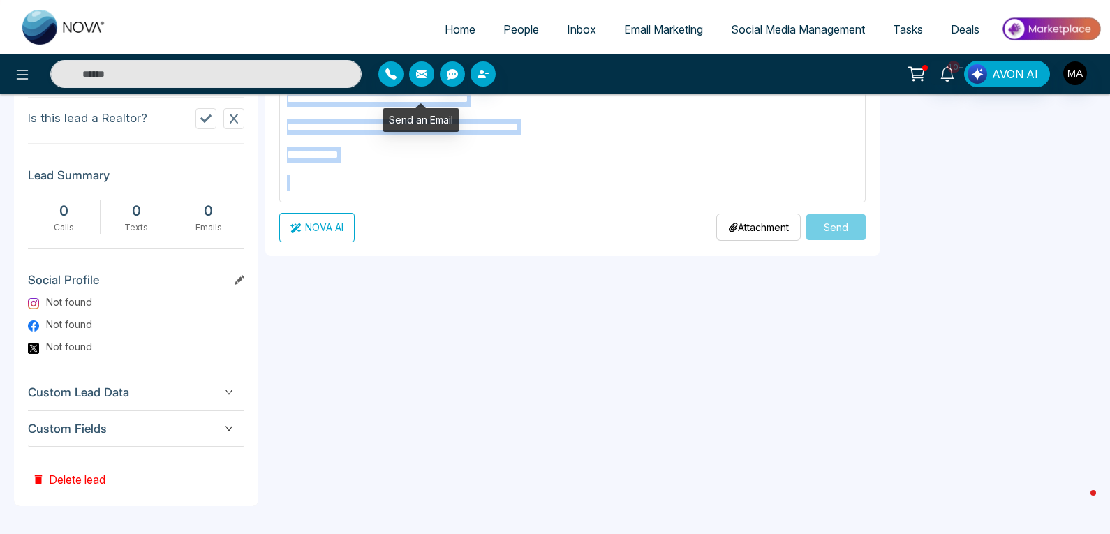
click at [419, 73] on icon "button" at bounding box center [421, 73] width 11 height 11
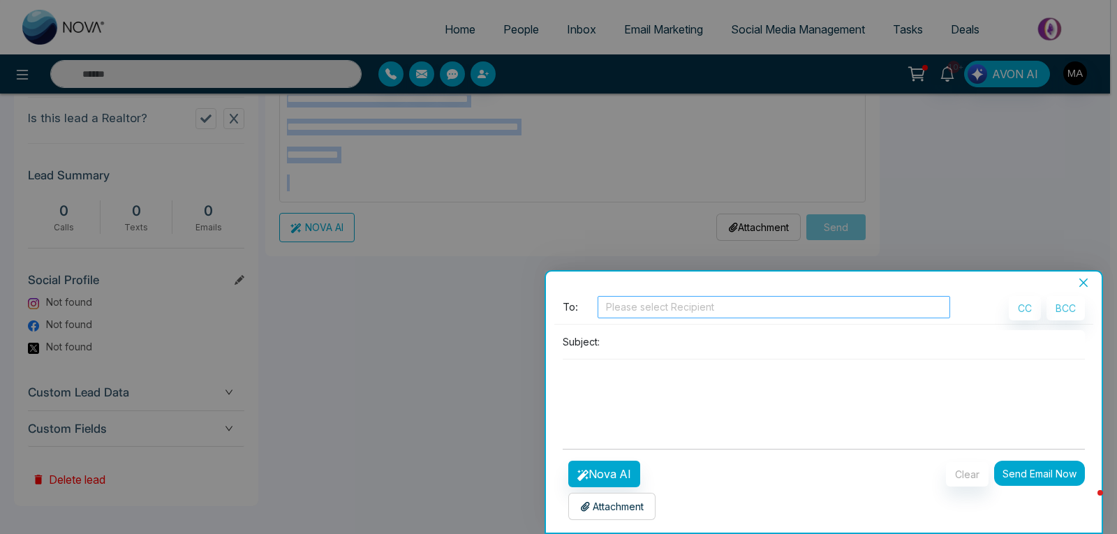
click at [670, 308] on div at bounding box center [774, 307] width 346 height 17
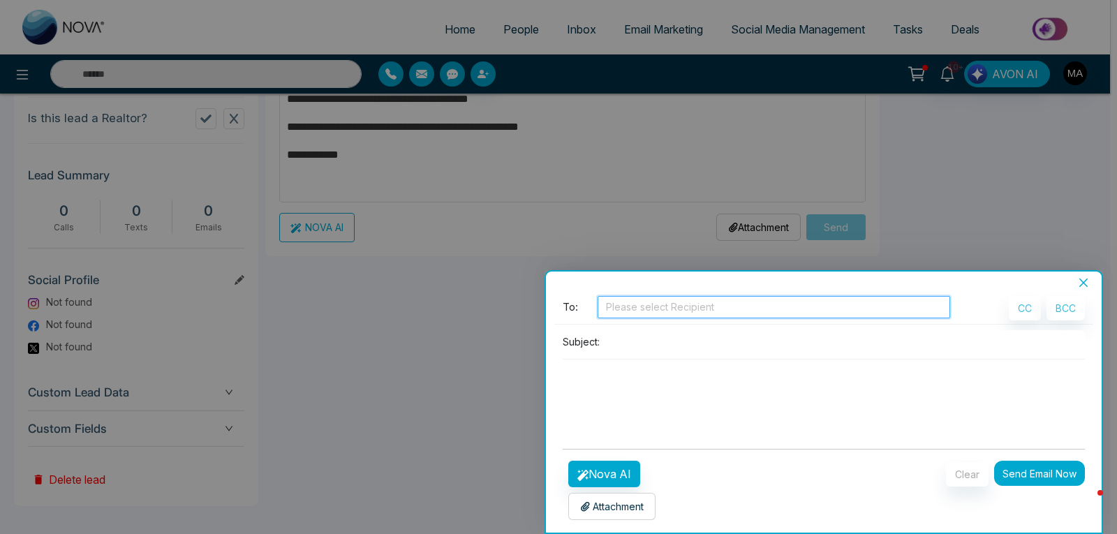
drag, startPoint x: 670, startPoint y: 308, endPoint x: 620, endPoint y: 301, distance: 50.1
click at [620, 301] on div at bounding box center [774, 307] width 346 height 17
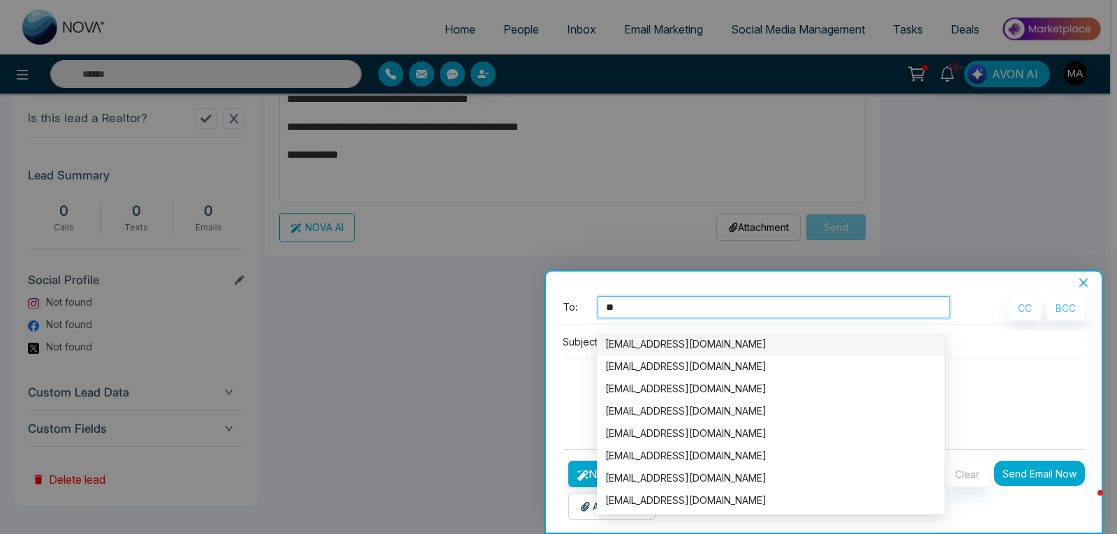
type input "*"
click at [1088, 287] on icon "close" at bounding box center [1083, 282] width 11 height 11
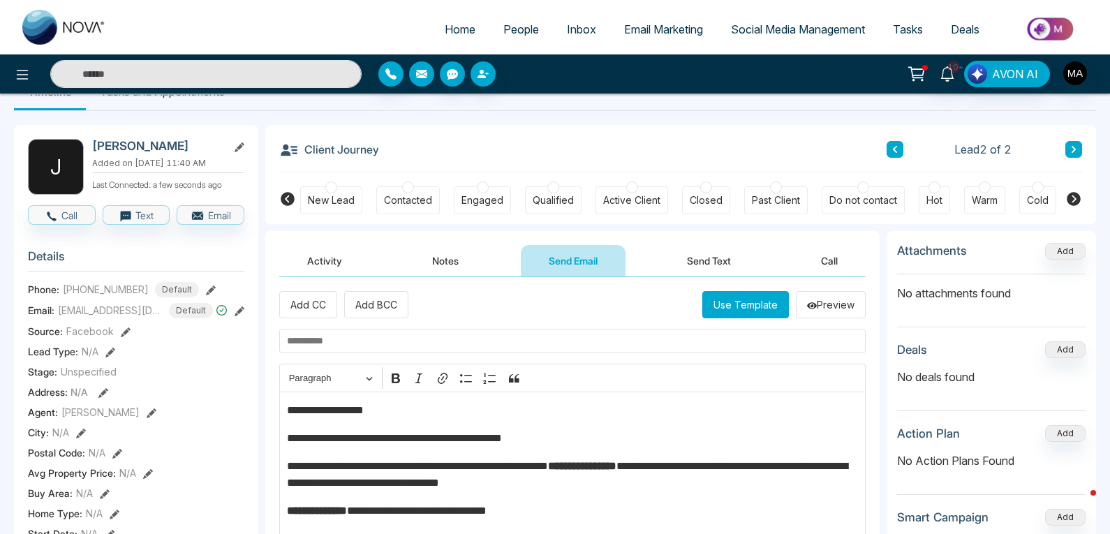
scroll to position [0, 0]
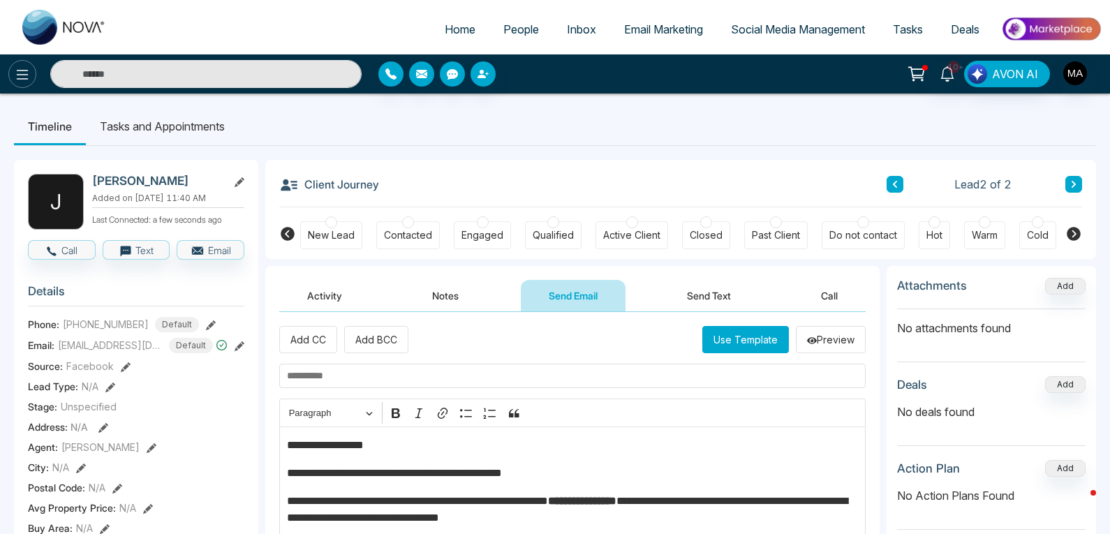
click at [15, 72] on button at bounding box center [22, 74] width 28 height 28
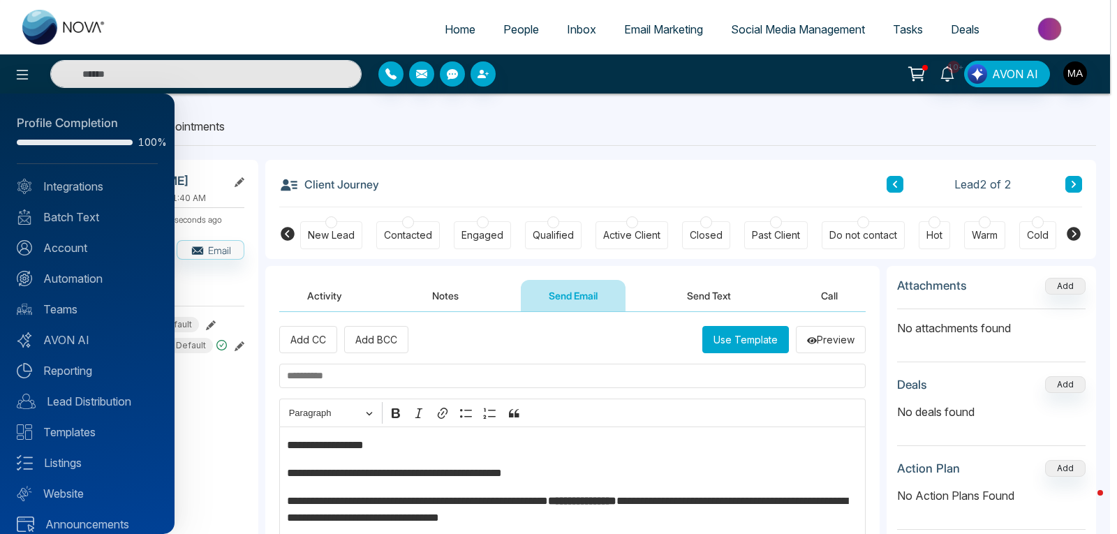
drag, startPoint x: 346, startPoint y: 117, endPoint x: 390, endPoint y: 116, distance: 44.0
click at [346, 117] on div at bounding box center [558, 267] width 1117 height 534
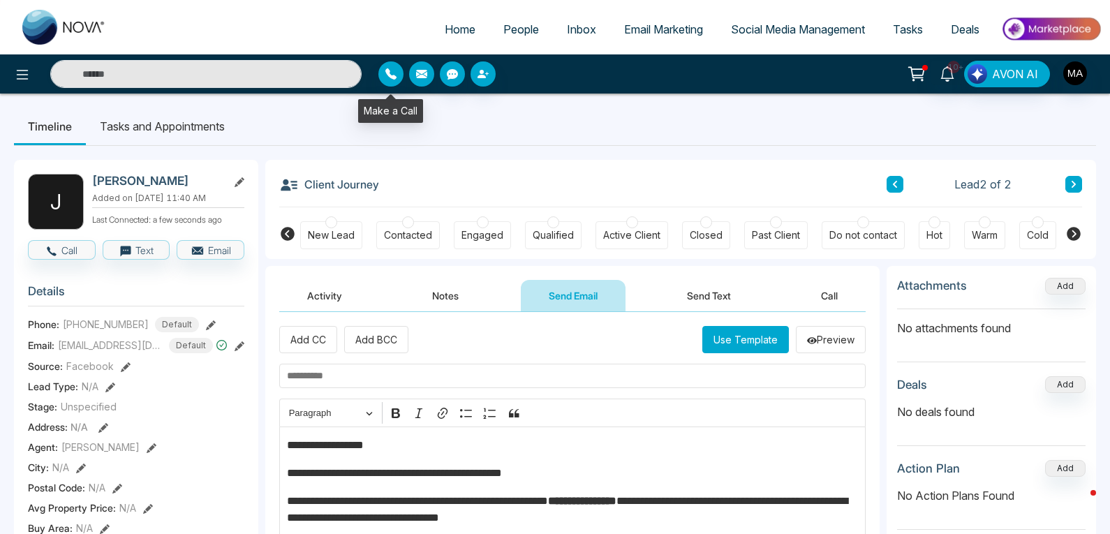
click at [419, 73] on icon "button" at bounding box center [421, 73] width 11 height 11
click at [460, 27] on span "Home" at bounding box center [460, 29] width 31 height 14
select select "*"
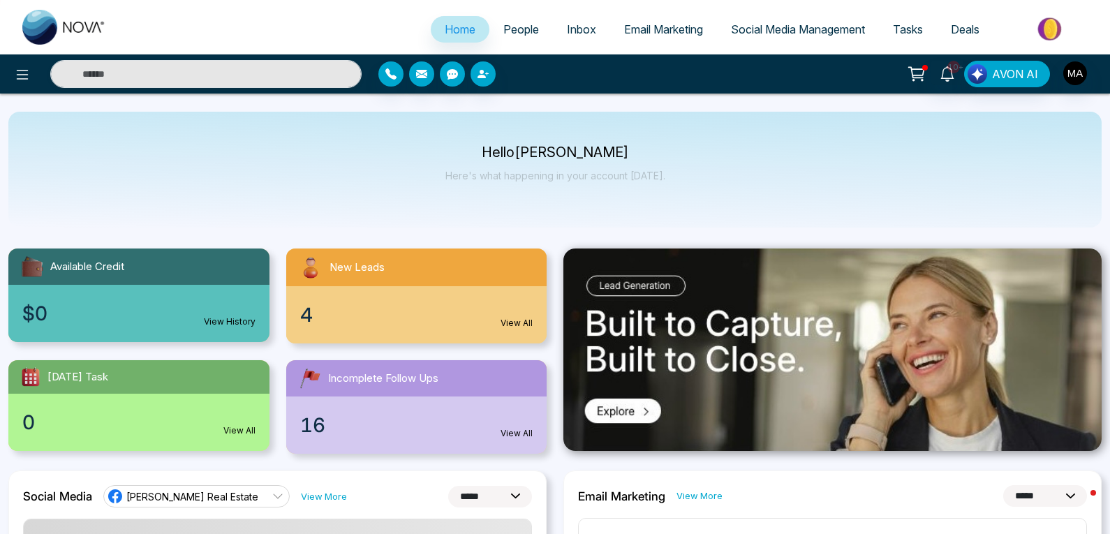
click at [353, 320] on div "4 View All" at bounding box center [416, 314] width 261 height 57
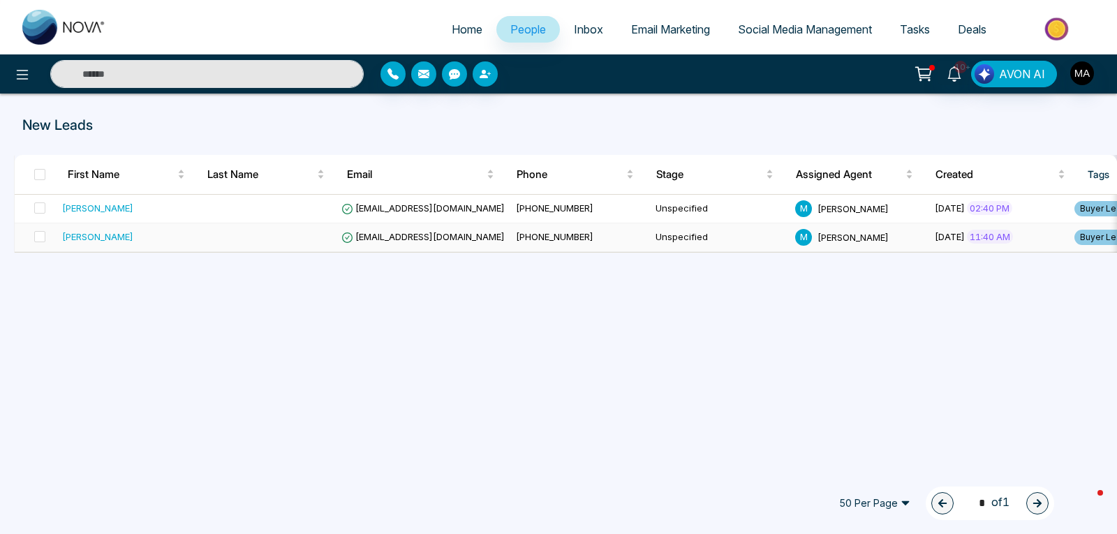
click at [378, 237] on span "[EMAIL_ADDRESS][DOMAIN_NAME]" at bounding box center [422, 236] width 163 height 11
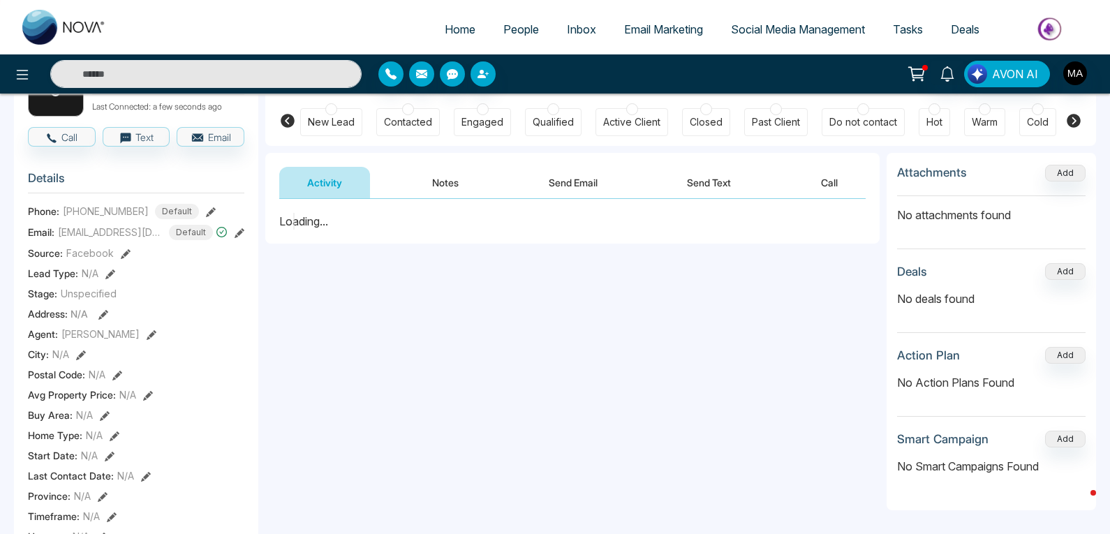
scroll to position [140, 0]
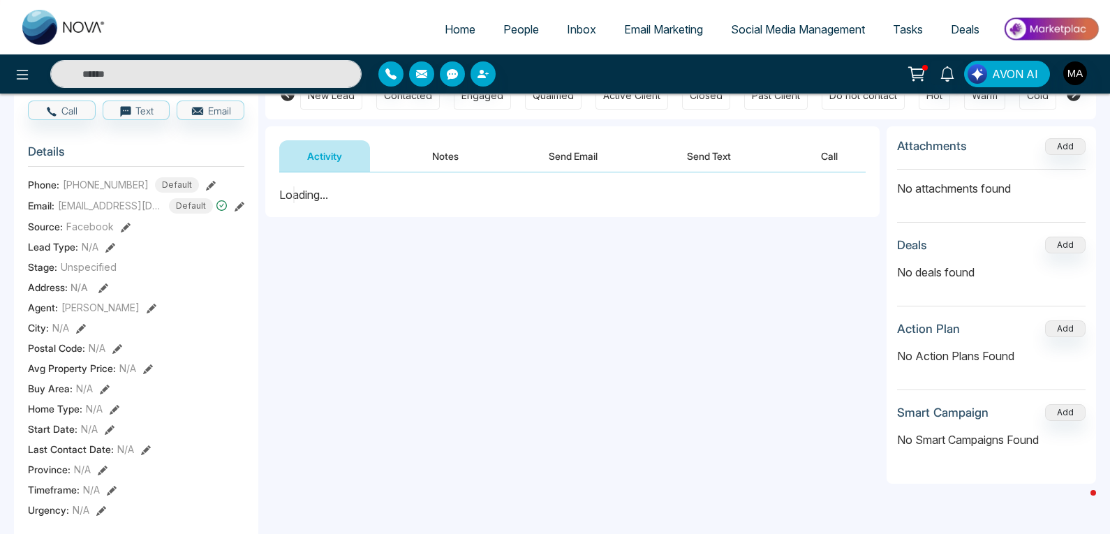
click at [569, 154] on button "Send Email" at bounding box center [573, 155] width 105 height 31
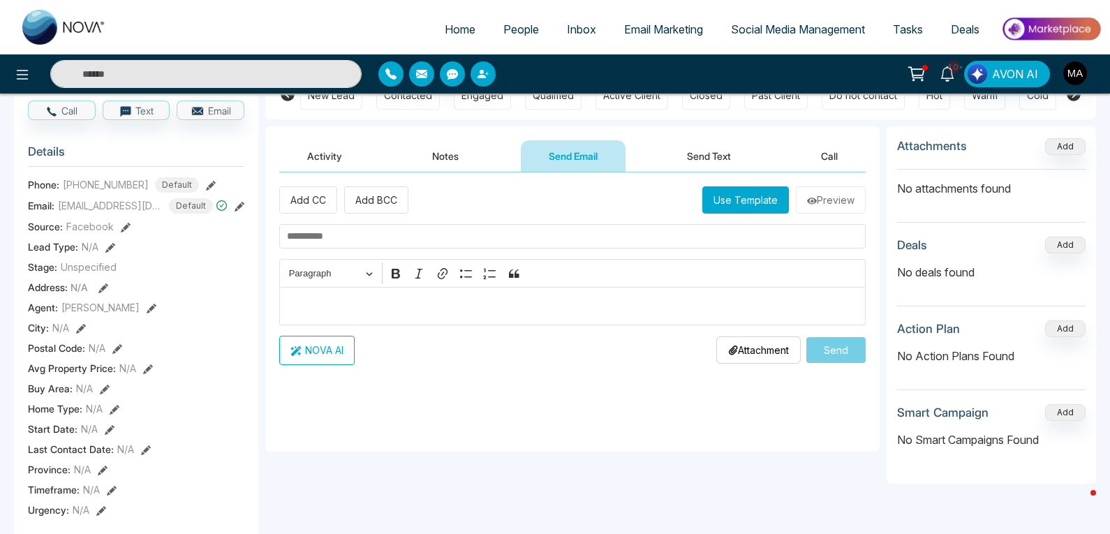
click at [309, 309] on p "Editor editing area: main" at bounding box center [573, 305] width 572 height 17
click at [327, 235] on input "text" at bounding box center [572, 236] width 586 height 24
click at [306, 302] on p "Editor editing area: main" at bounding box center [573, 305] width 572 height 17
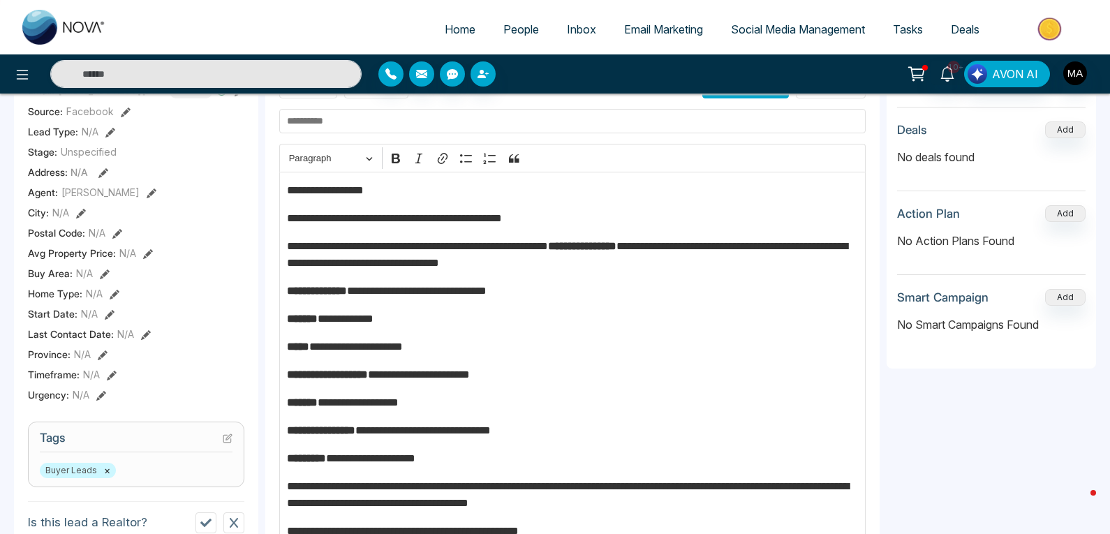
scroll to position [51, 0]
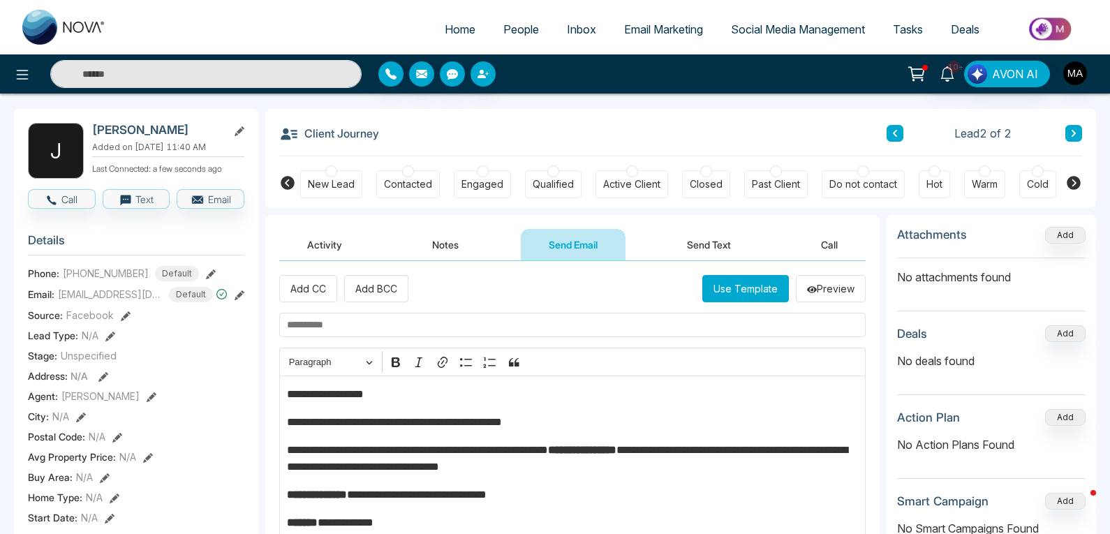
click at [316, 325] on input "text" at bounding box center [572, 325] width 586 height 24
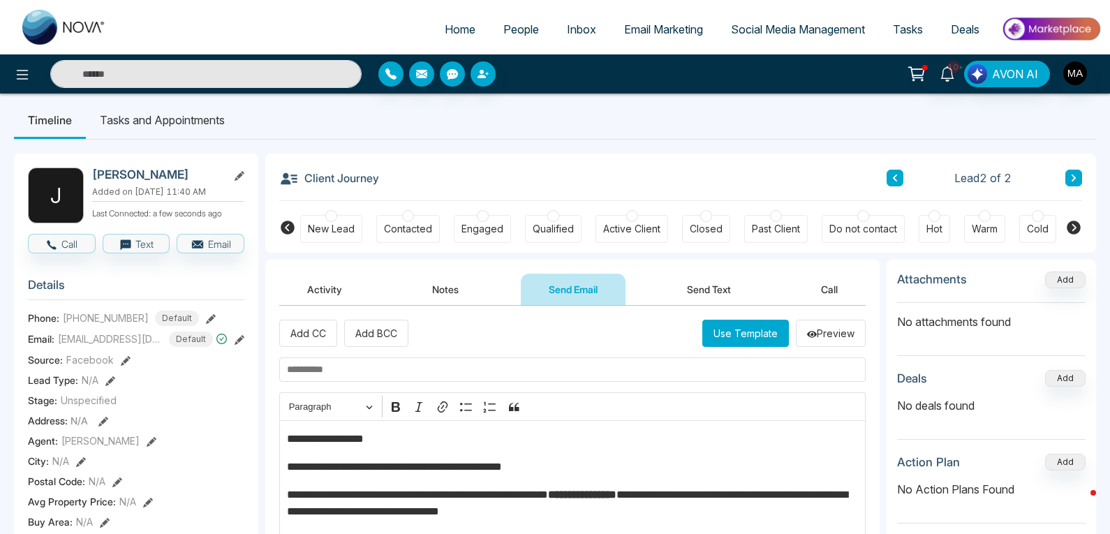
scroll to position [0, 0]
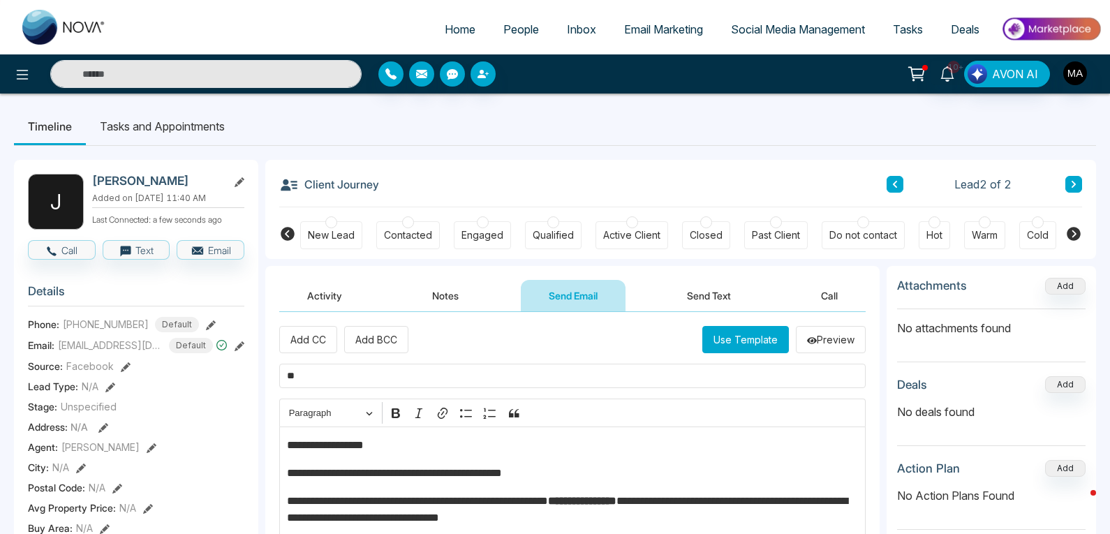
type input "*"
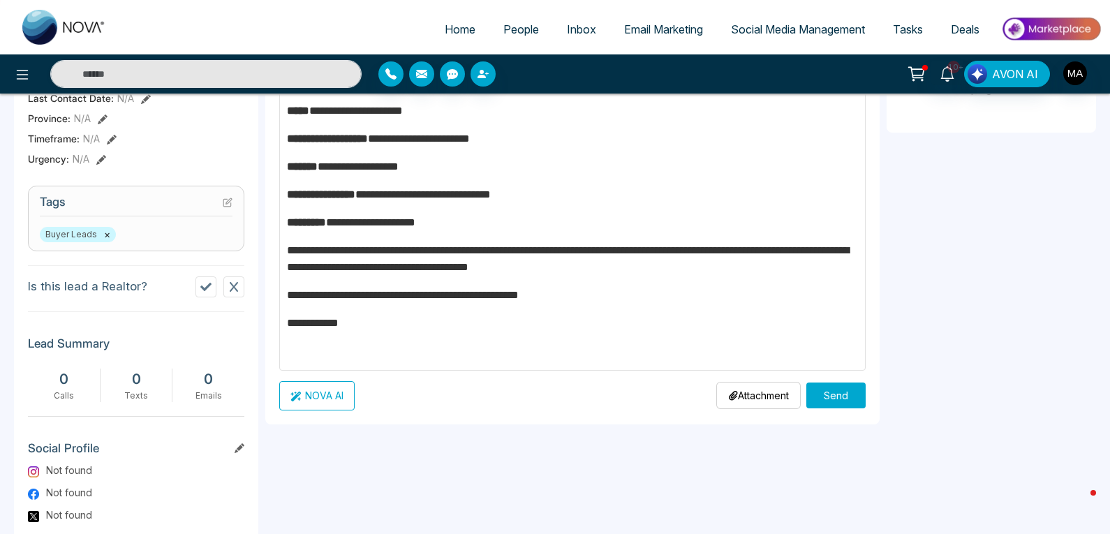
scroll to position [559, 0]
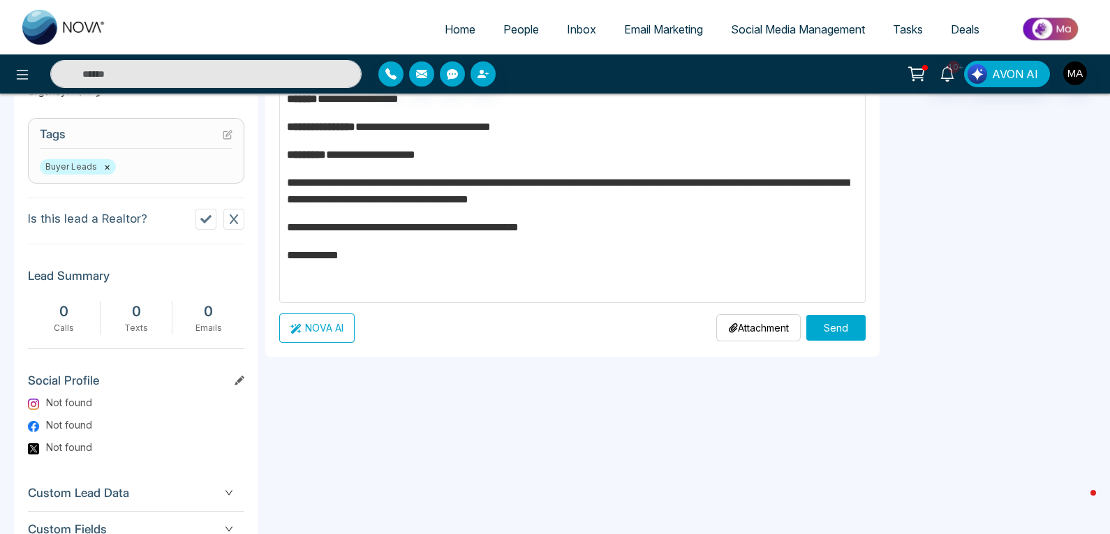
type input "**********"
click at [835, 327] on button "Send" at bounding box center [835, 328] width 59 height 26
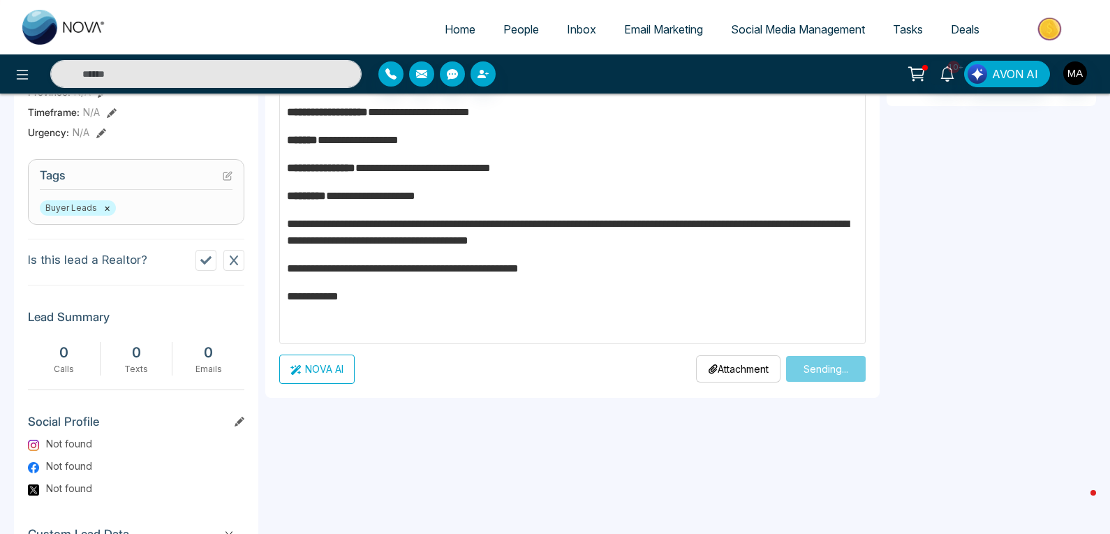
scroll to position [668, 0]
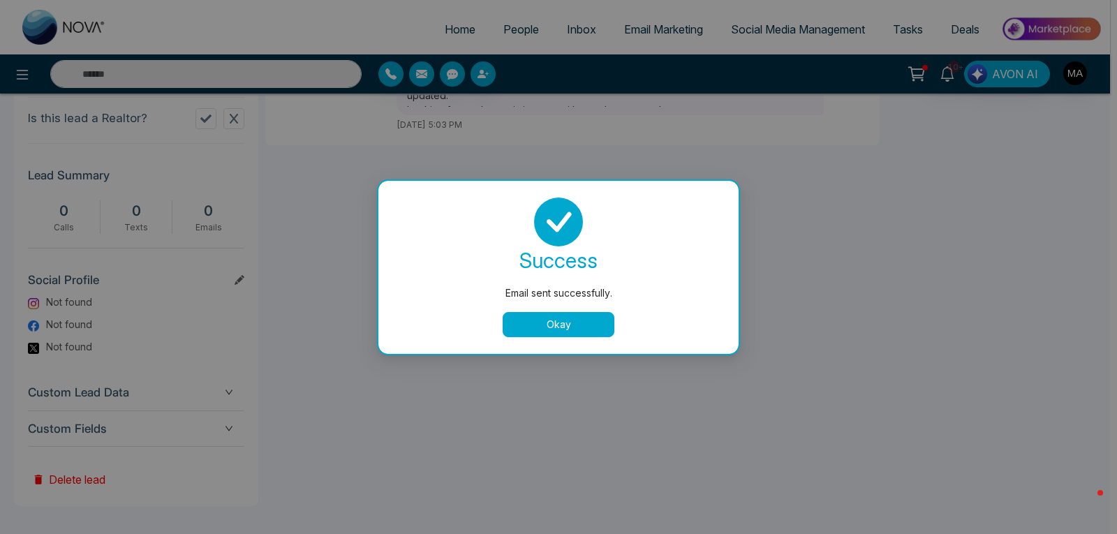
click at [573, 319] on button "Okay" at bounding box center [559, 324] width 112 height 25
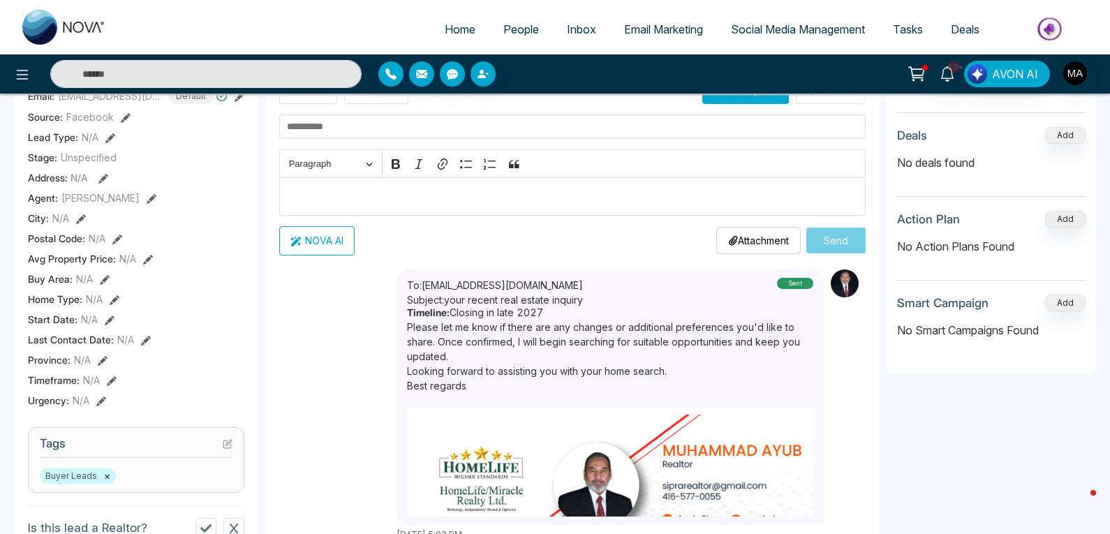
scroll to position [90, 0]
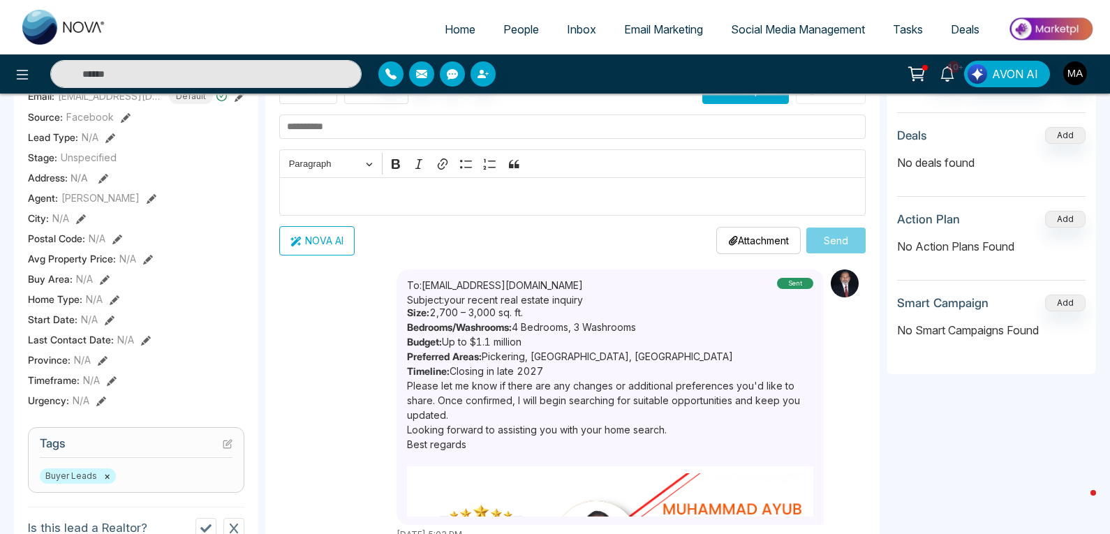
drag, startPoint x: 468, startPoint y: 341, endPoint x: 440, endPoint y: 312, distance: 41.0
click at [440, 312] on div "Hello [PERSON_NAME], It was a pleasure speaking with you over the phone. Based …" at bounding box center [610, 411] width 406 height 209
click at [550, 320] on p "Size: 2,700 – 3,000 sq. ft." at bounding box center [610, 312] width 406 height 15
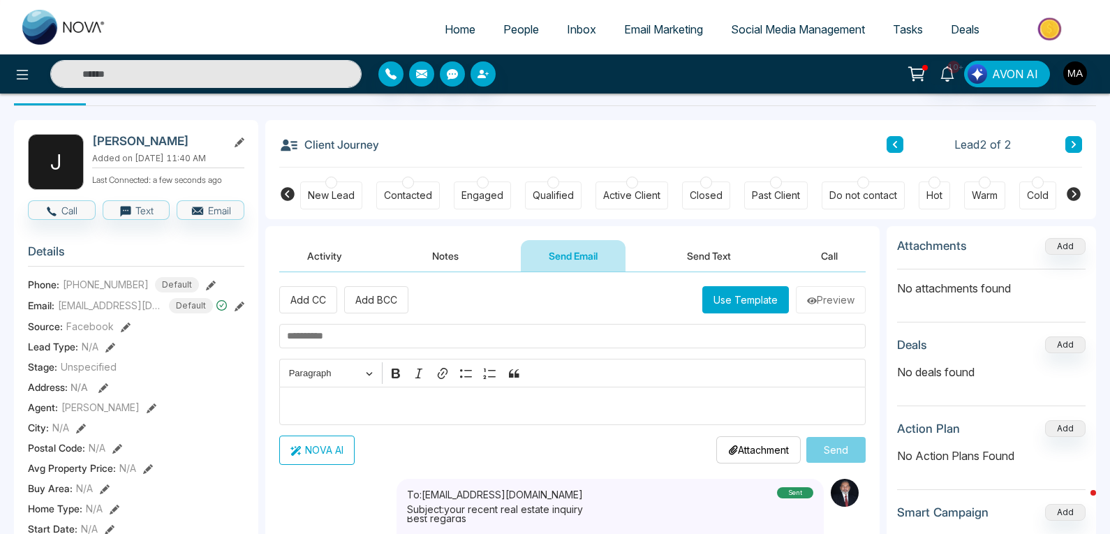
scroll to position [0, 0]
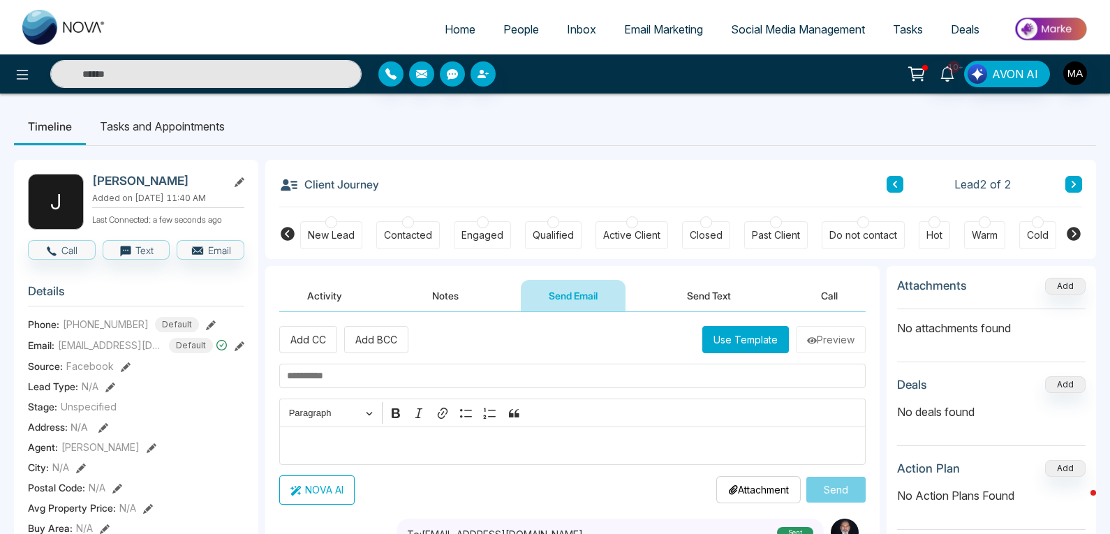
click at [986, 223] on div at bounding box center [985, 222] width 12 height 12
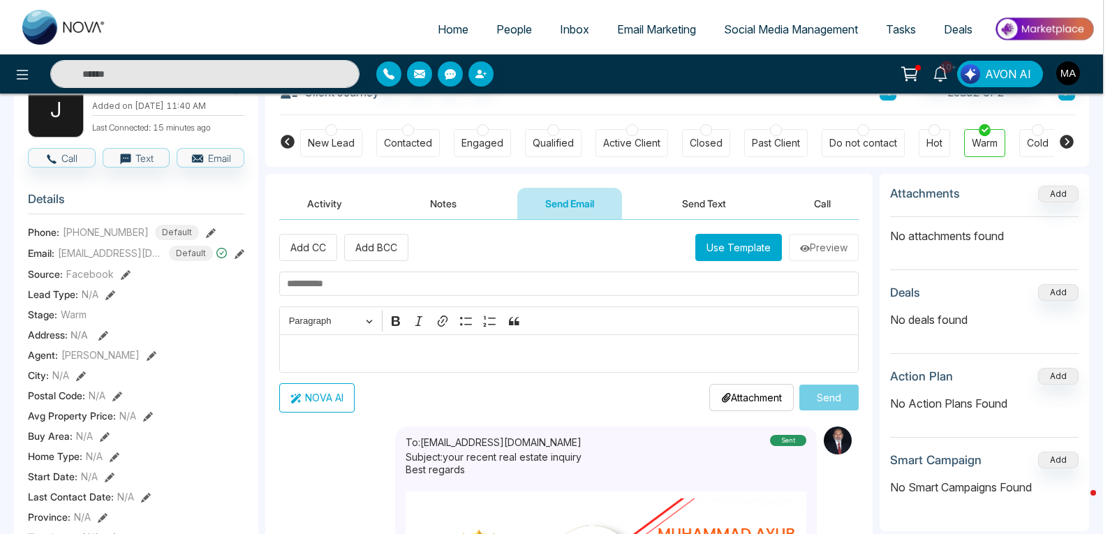
scroll to position [140, 0]
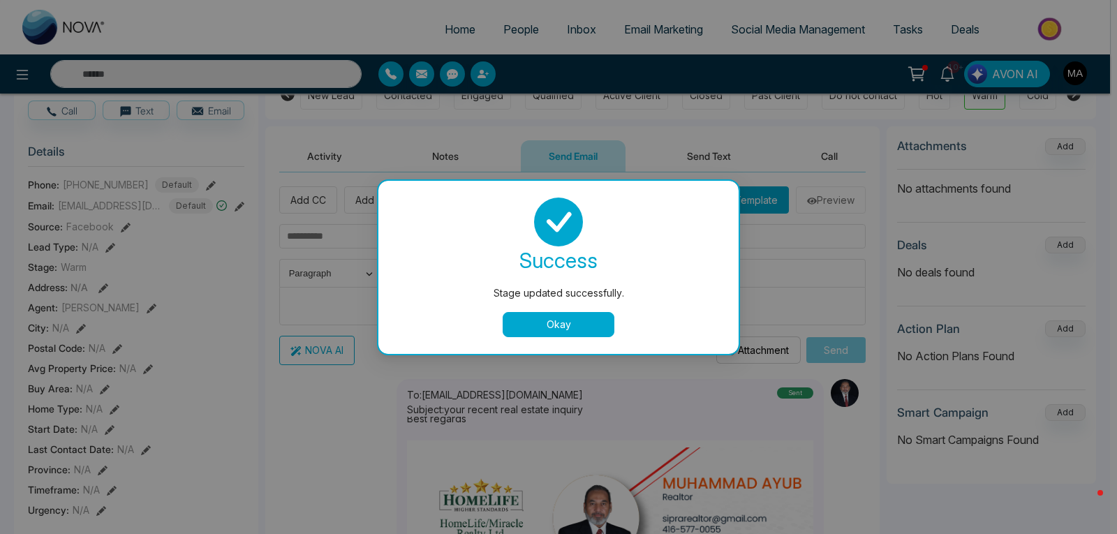
click at [582, 325] on button "Okay" at bounding box center [559, 324] width 112 height 25
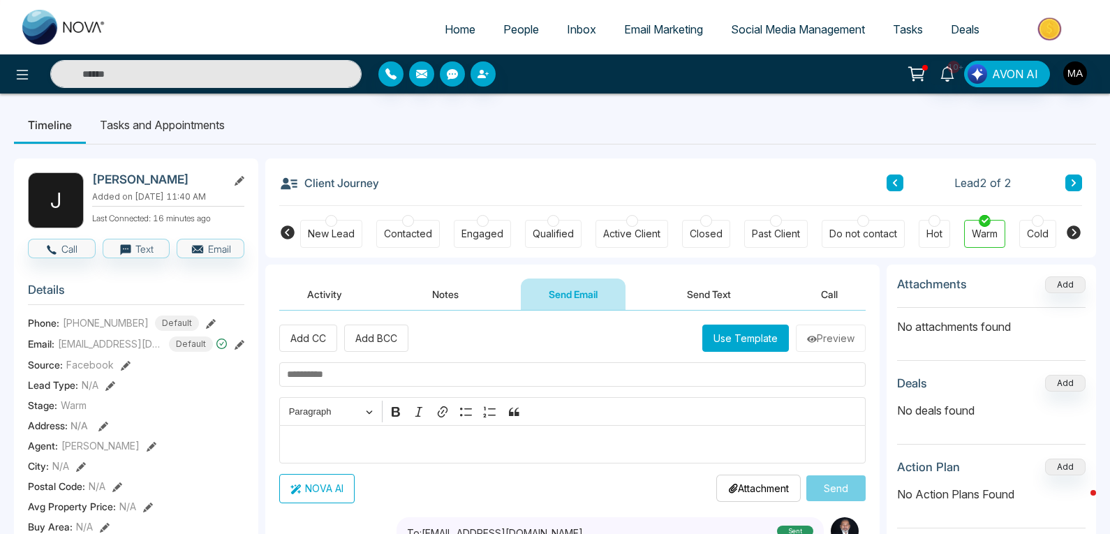
scroll to position [0, 0]
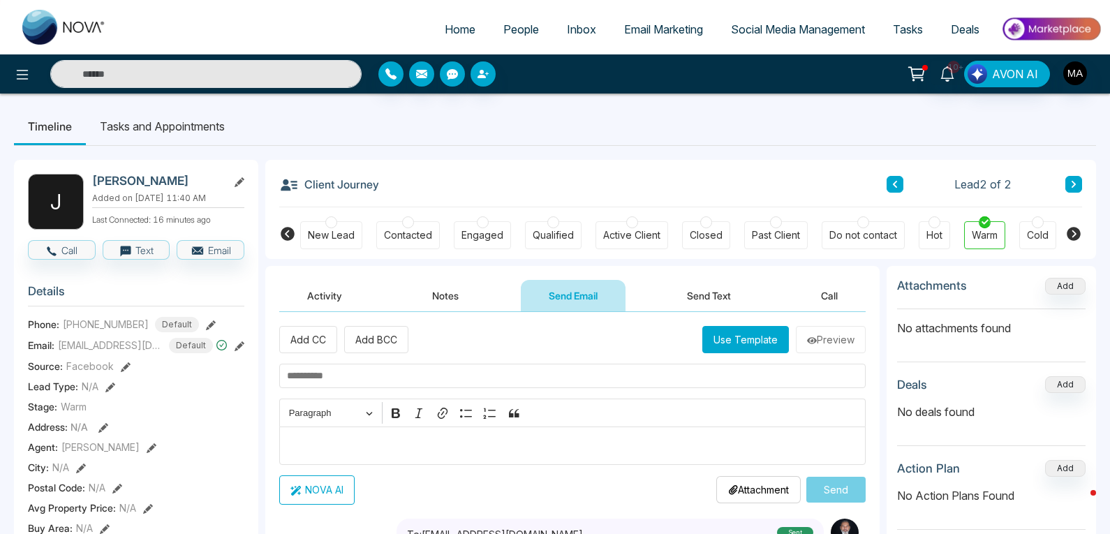
click at [896, 185] on icon at bounding box center [895, 184] width 7 height 8
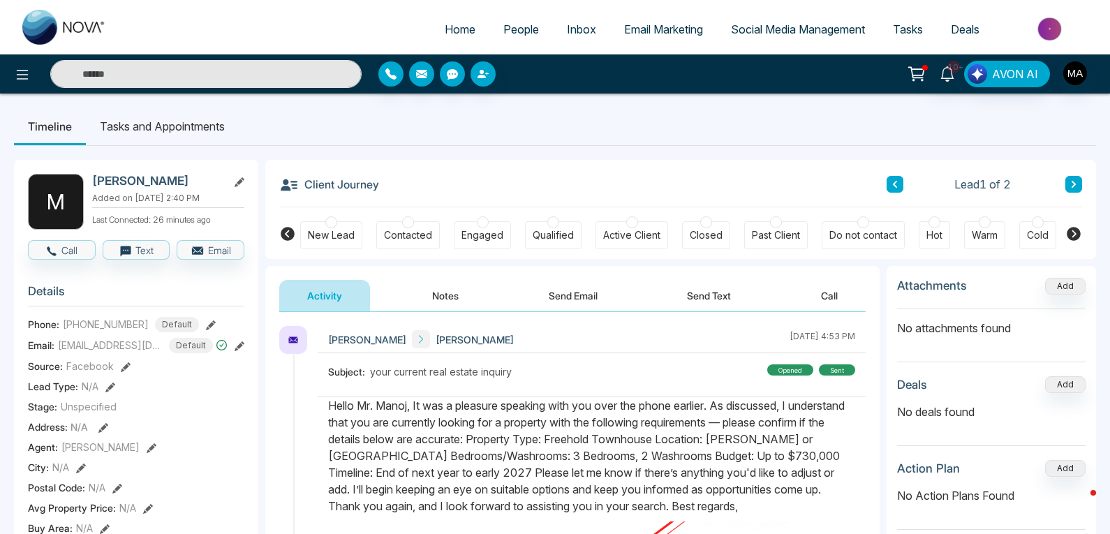
click at [984, 224] on div at bounding box center [985, 222] width 12 height 12
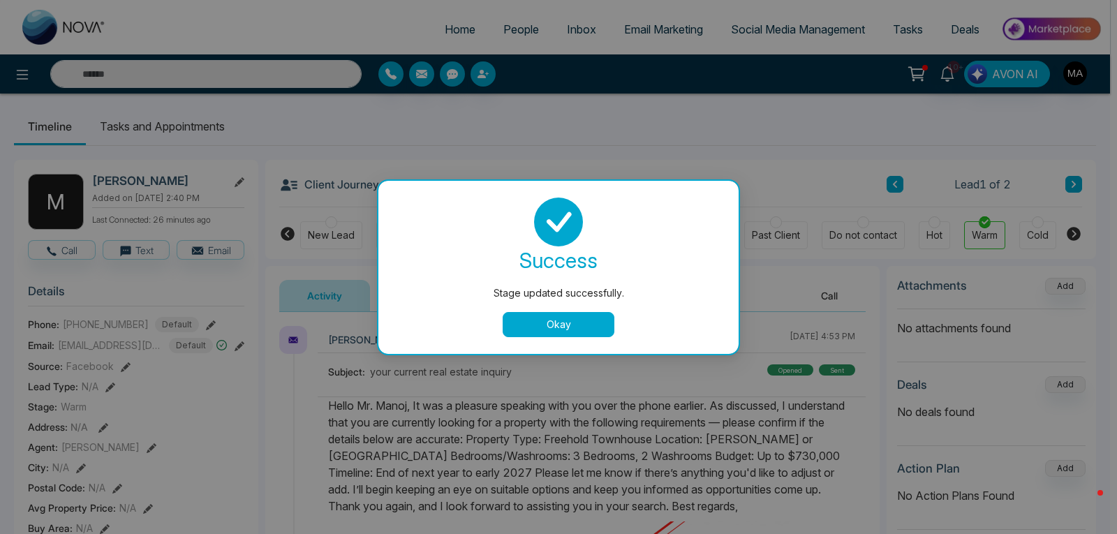
click at [537, 324] on button "Okay" at bounding box center [559, 324] width 112 height 25
